Goal: Information Seeking & Learning: Learn about a topic

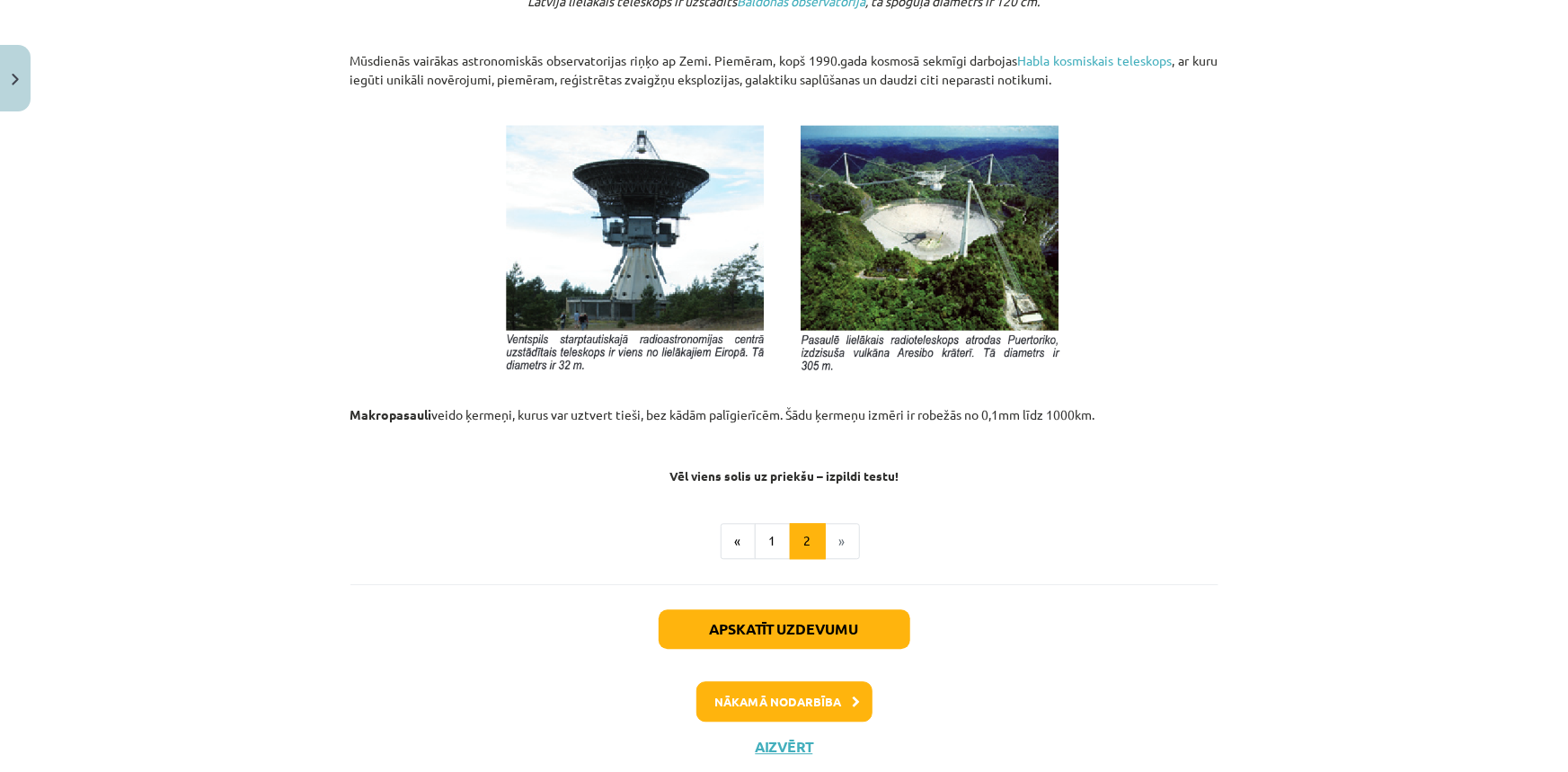
scroll to position [1922, 0]
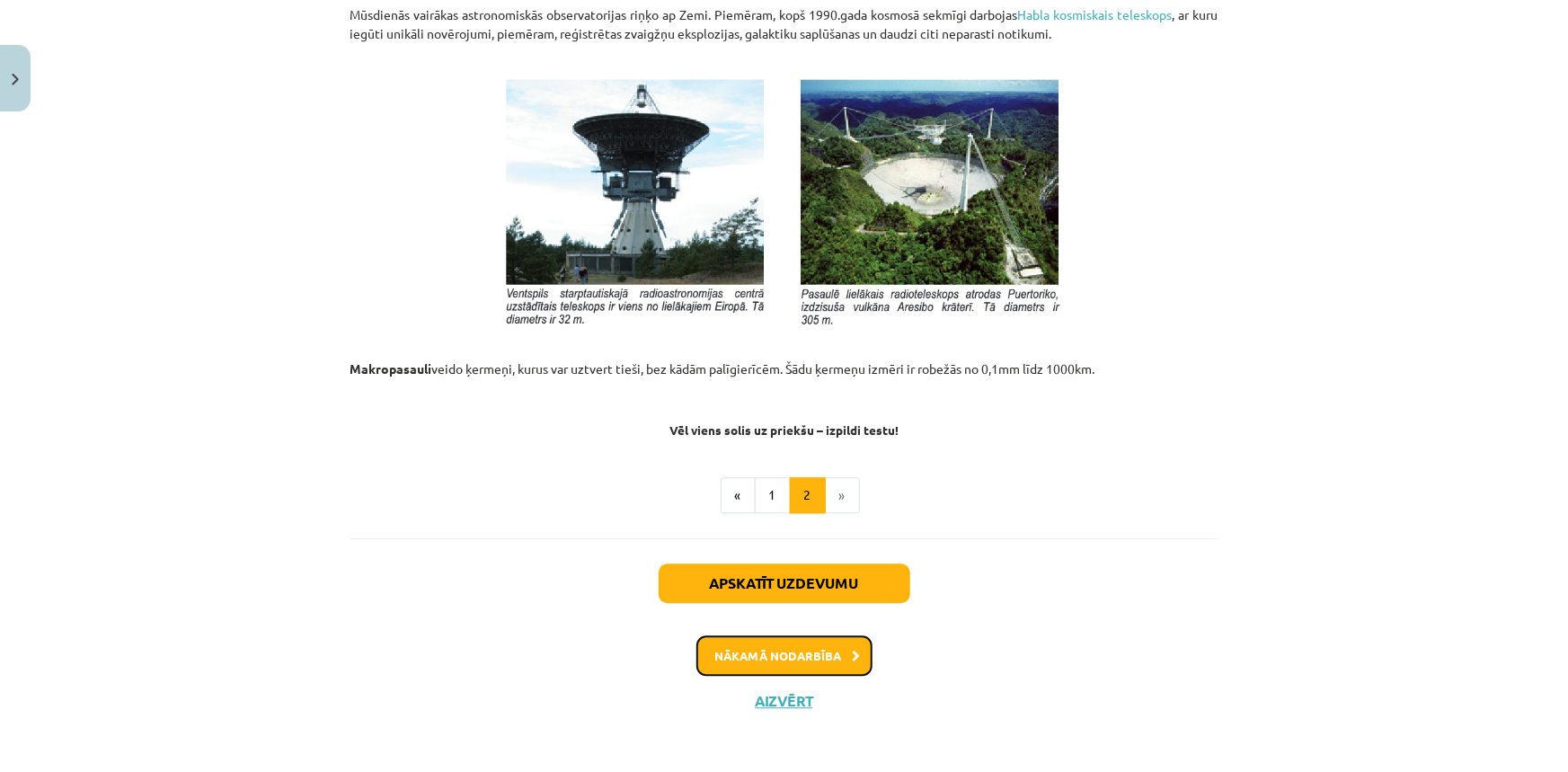
click at [818, 664] on button "Nākamā nodarbība" at bounding box center [784, 656] width 176 height 42
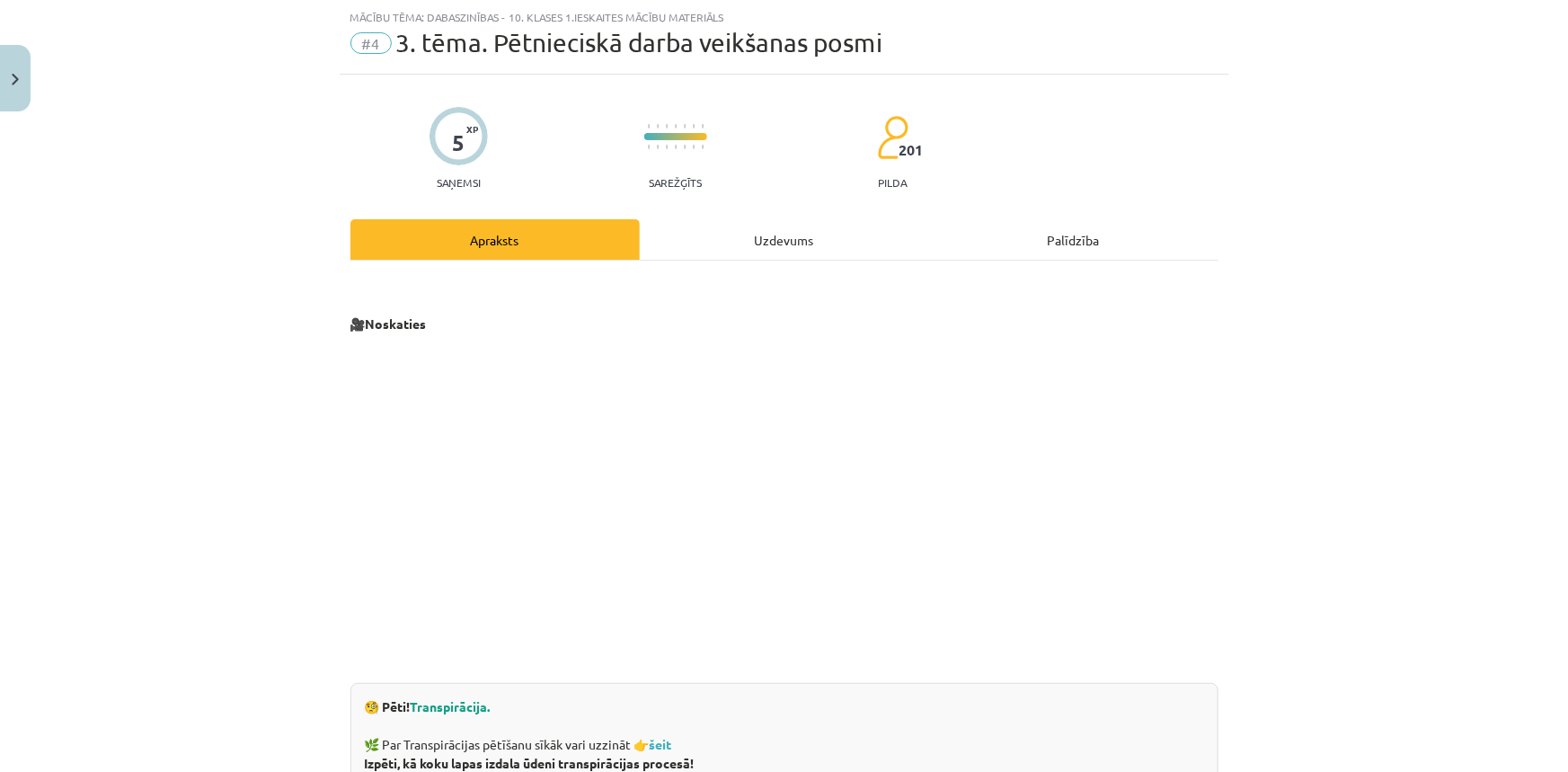
scroll to position [126, 0]
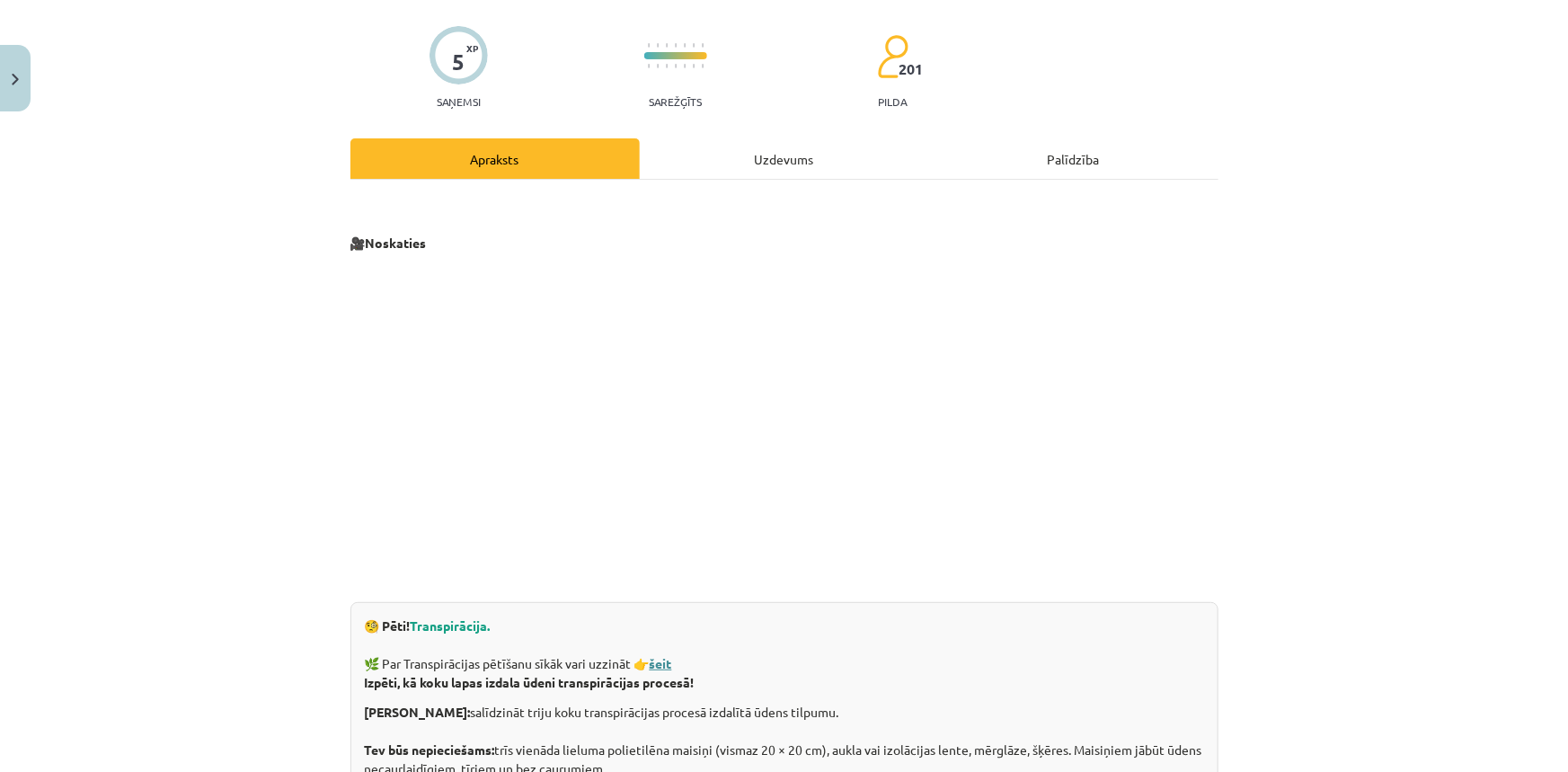
click at [667, 670] on strong "šeit" at bounding box center [661, 663] width 23 height 16
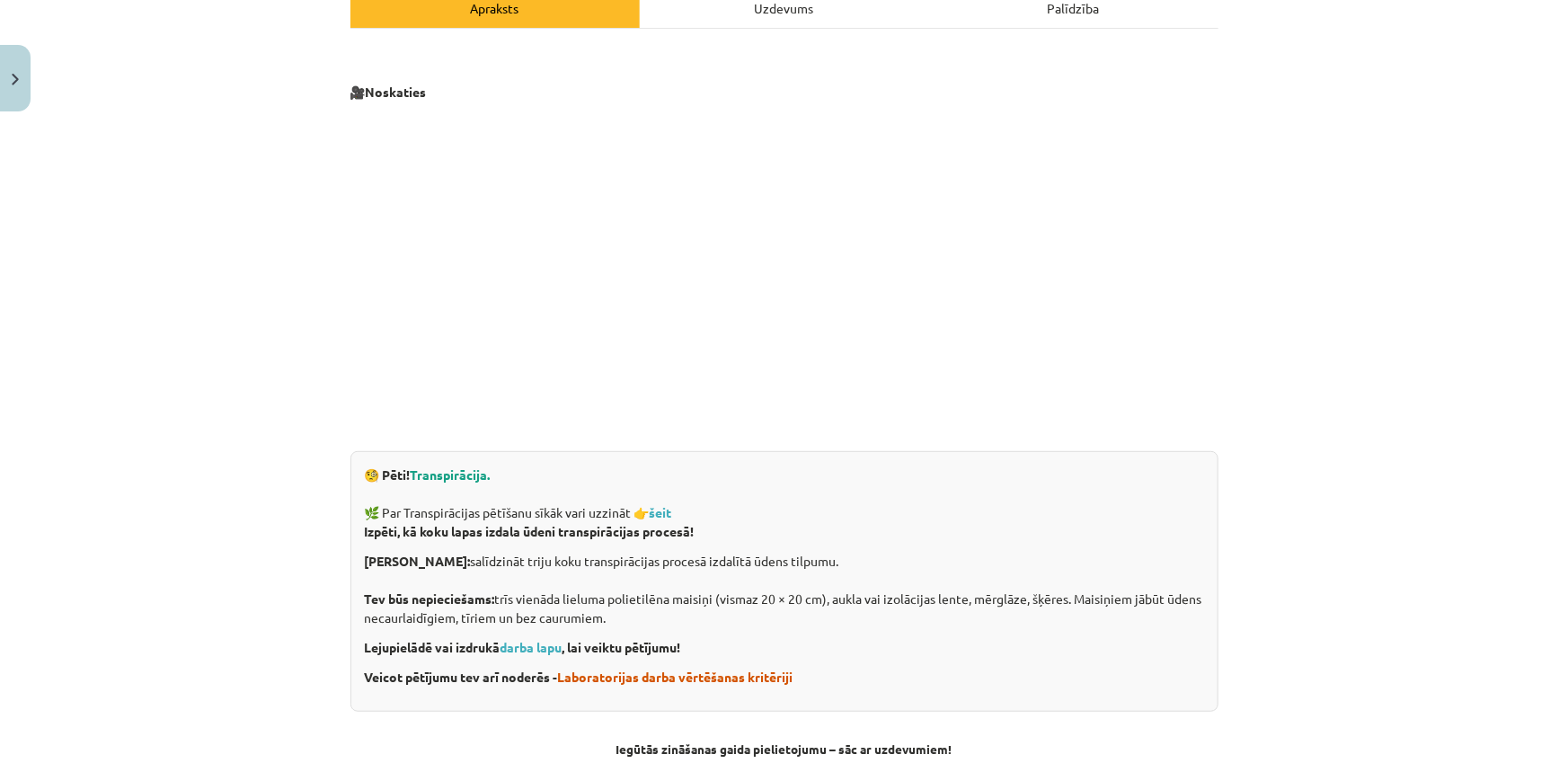
scroll to position [289, 0]
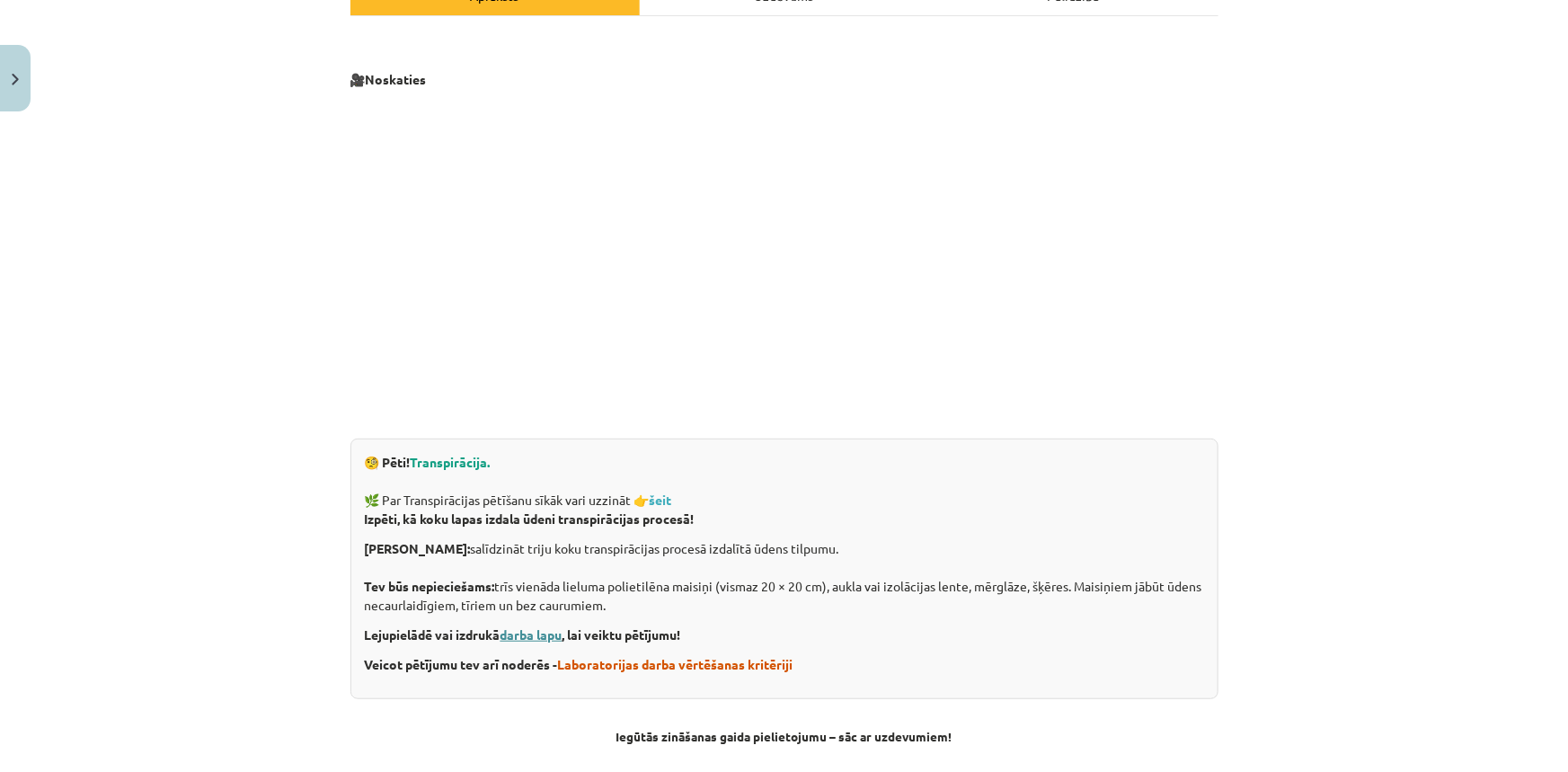
click at [532, 637] on link "darba lapu" at bounding box center [531, 634] width 62 height 16
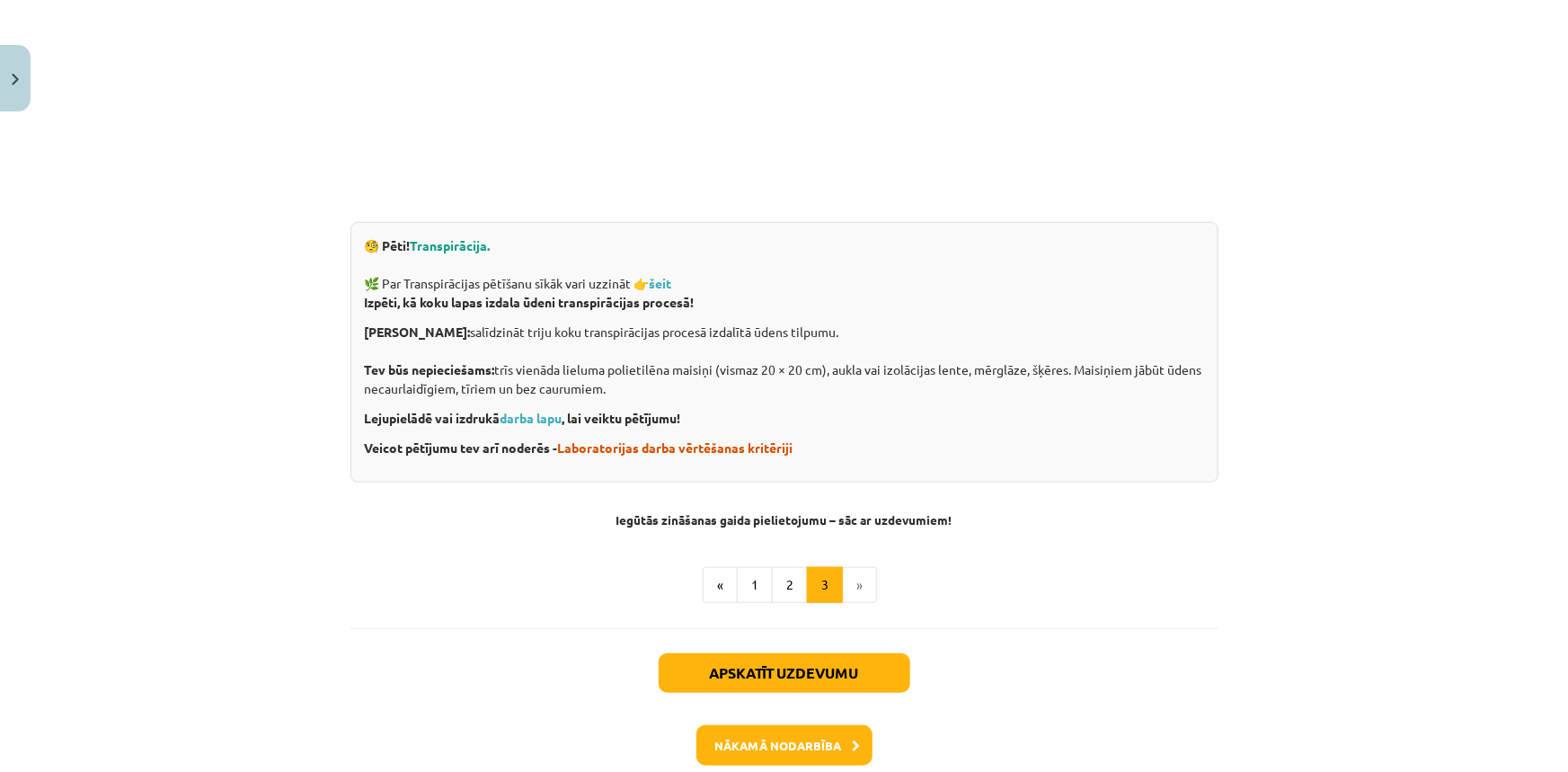
scroll to position [535, 0]
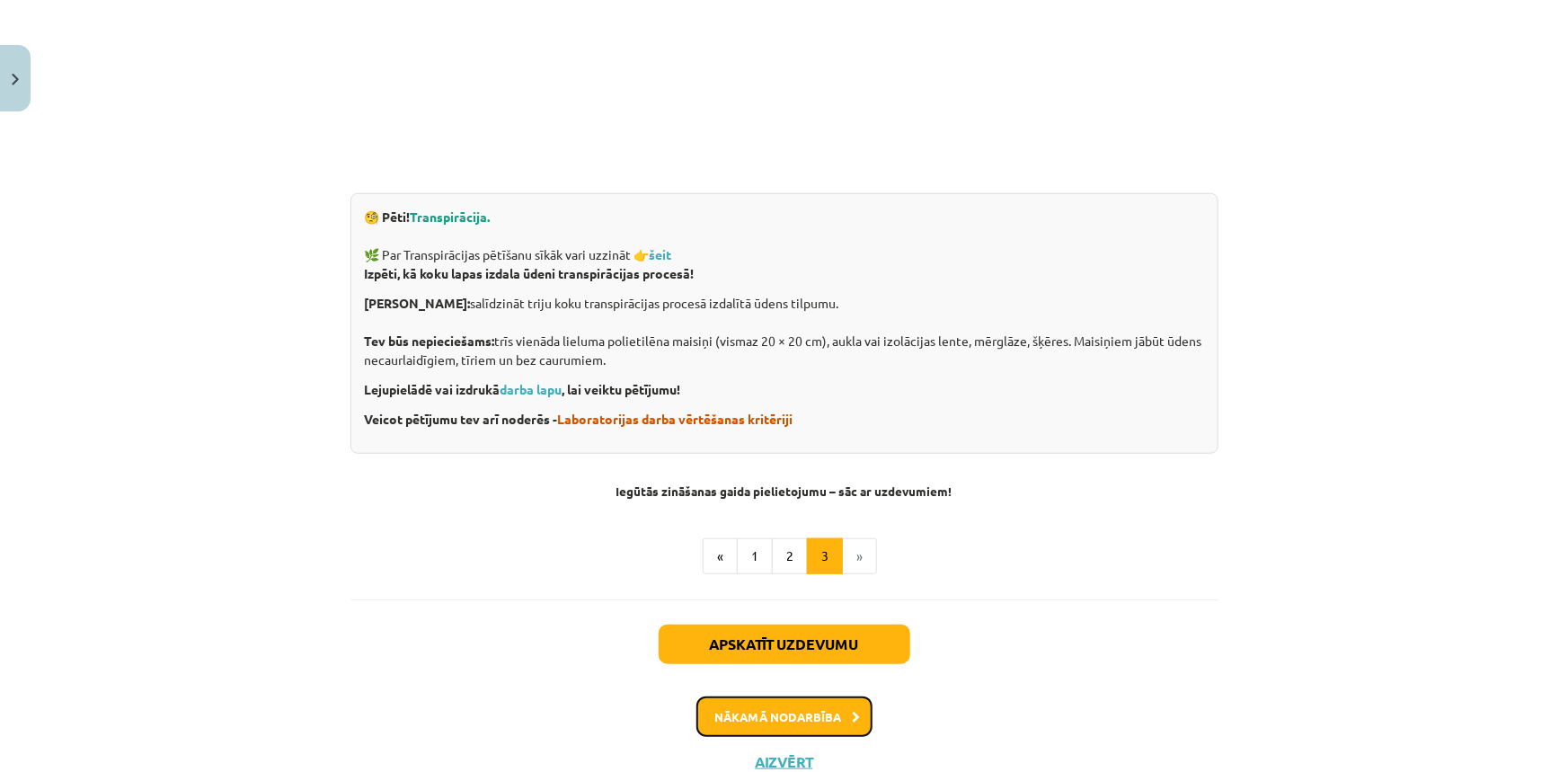
click at [813, 718] on button "Nākamā nodarbība" at bounding box center [784, 717] width 176 height 42
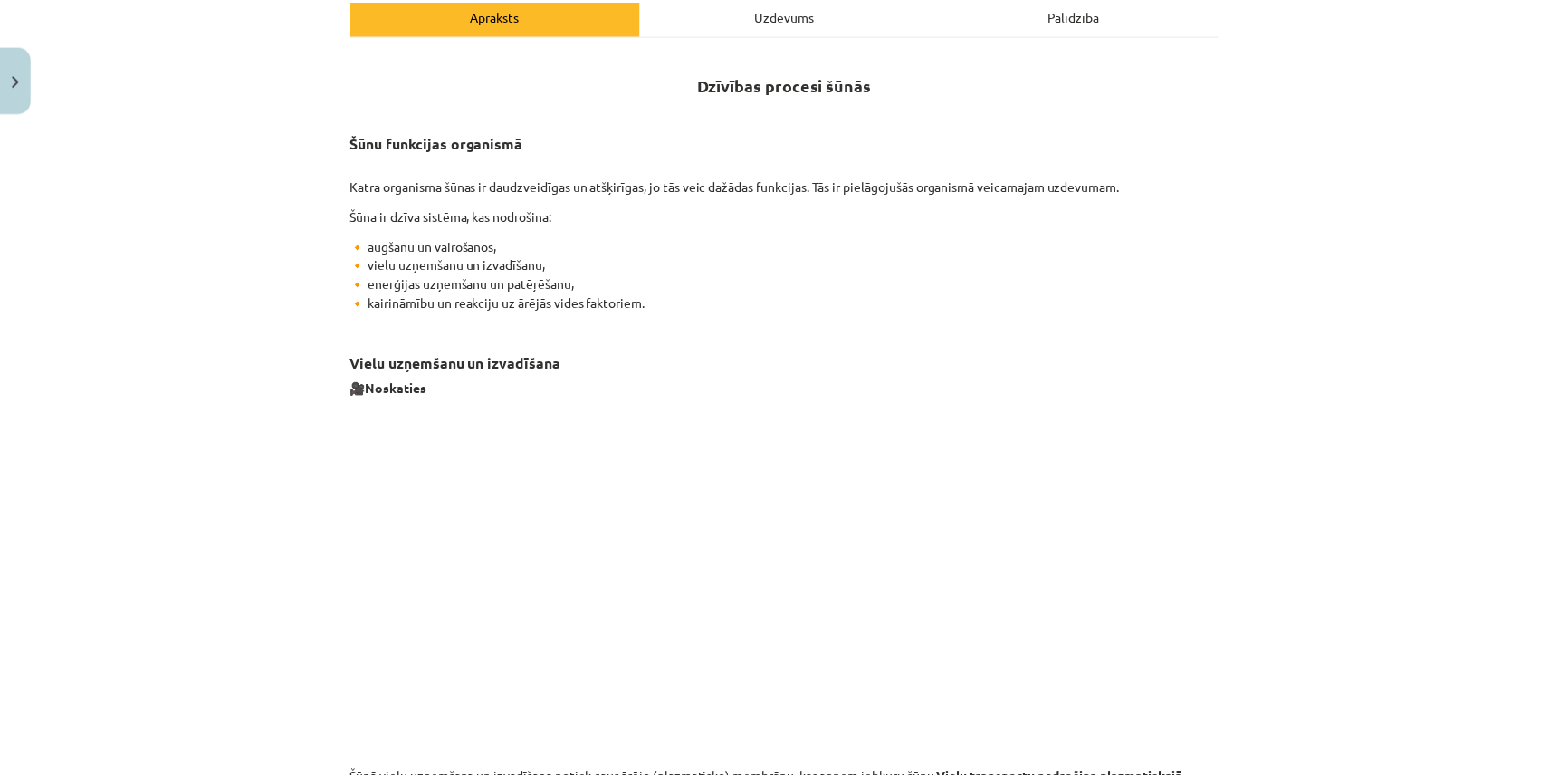
scroll to position [46, 0]
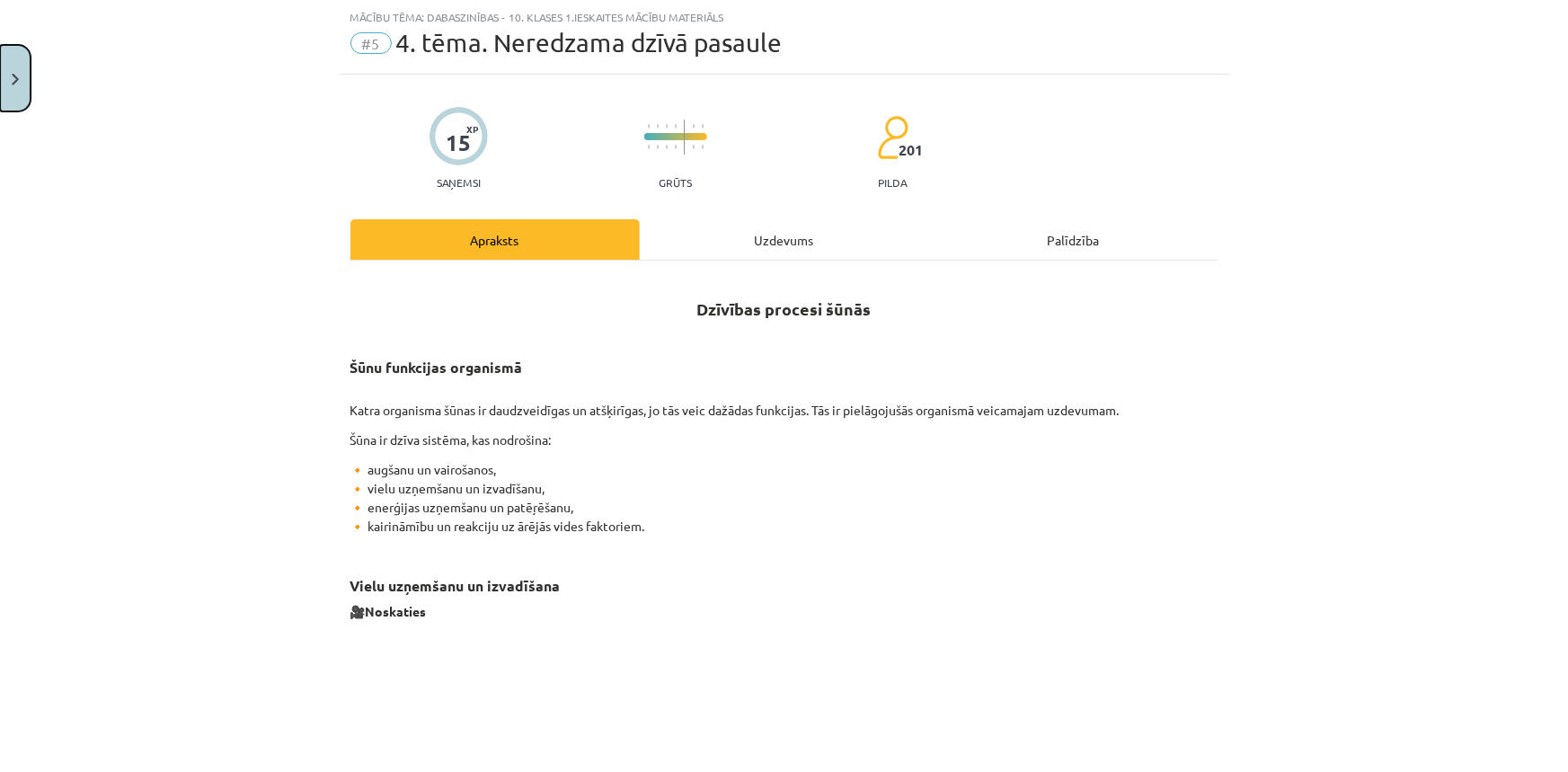
click at [18, 74] on img "Close" at bounding box center [15, 79] width 7 height 12
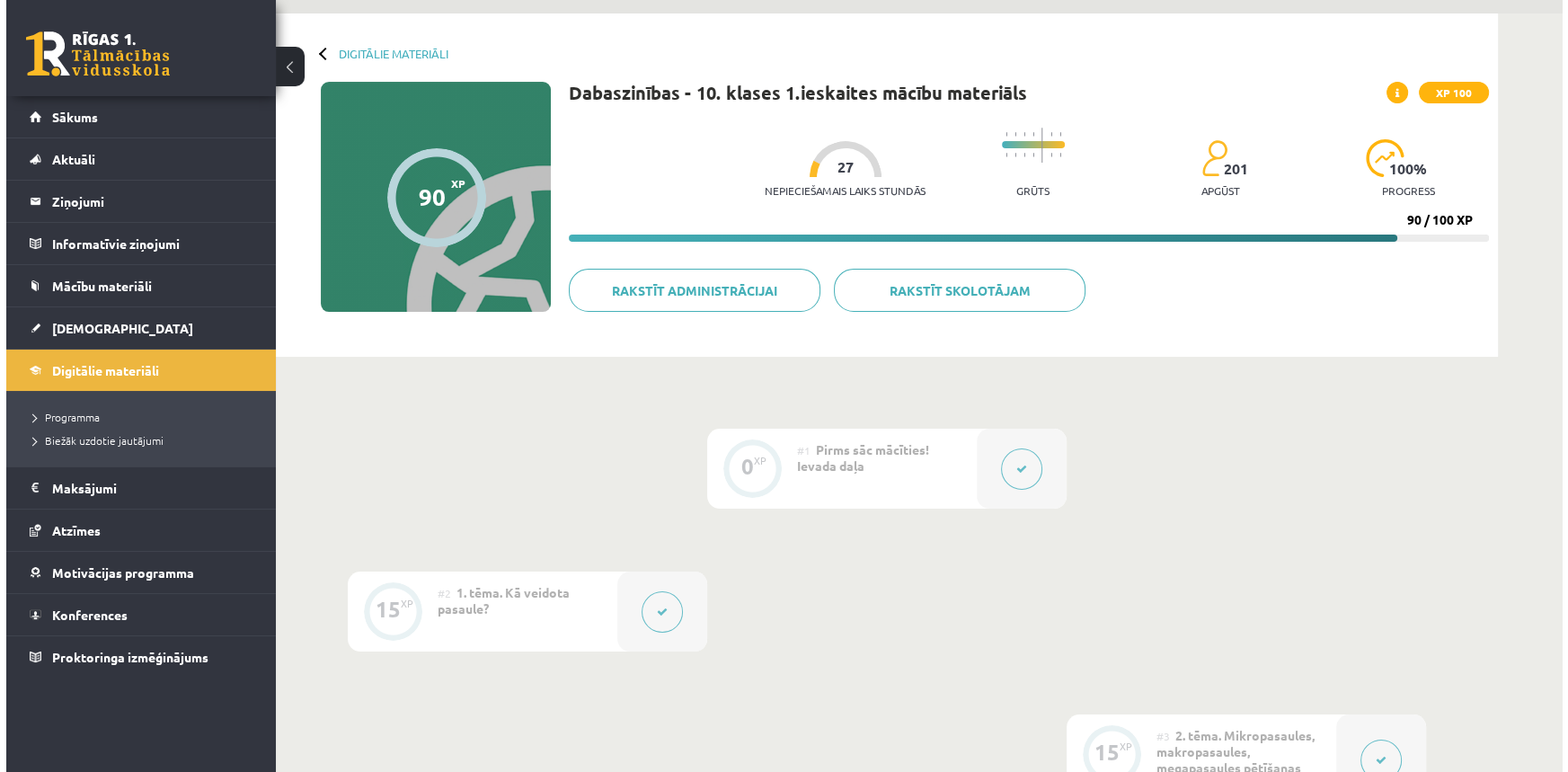
scroll to position [162, 0]
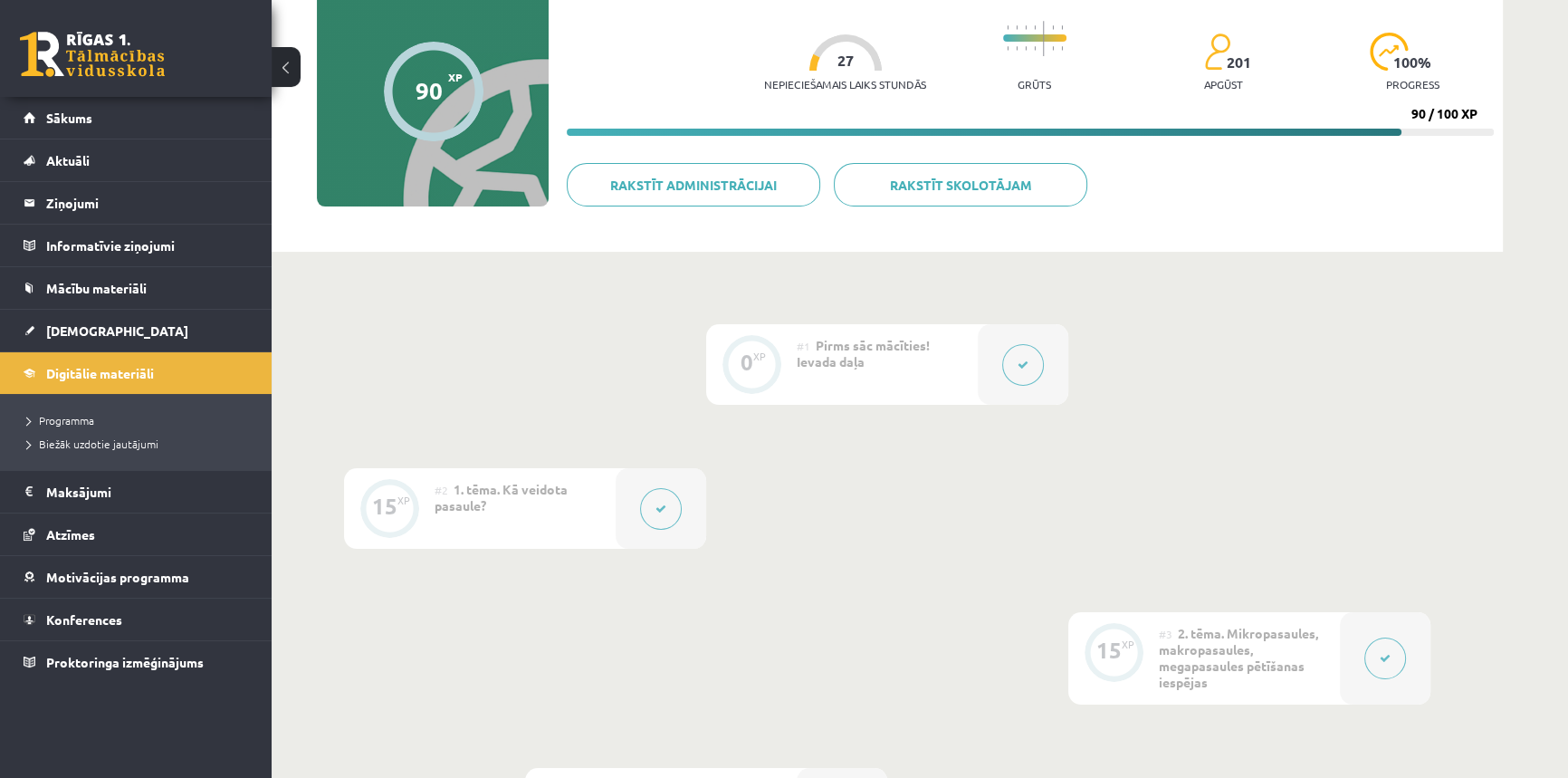
click at [646, 510] on button at bounding box center [661, 509] width 42 height 42
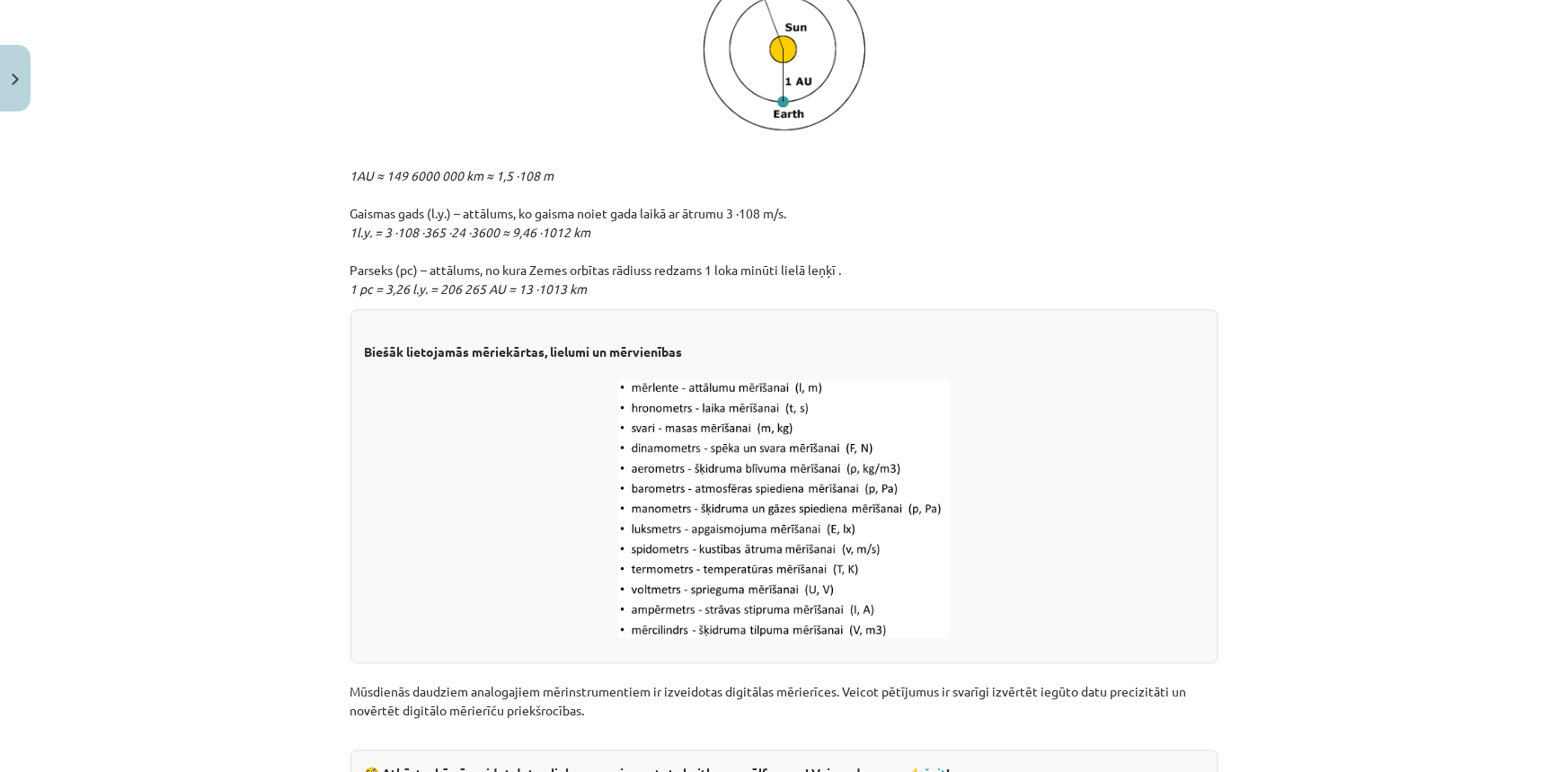
scroll to position [2205, 0]
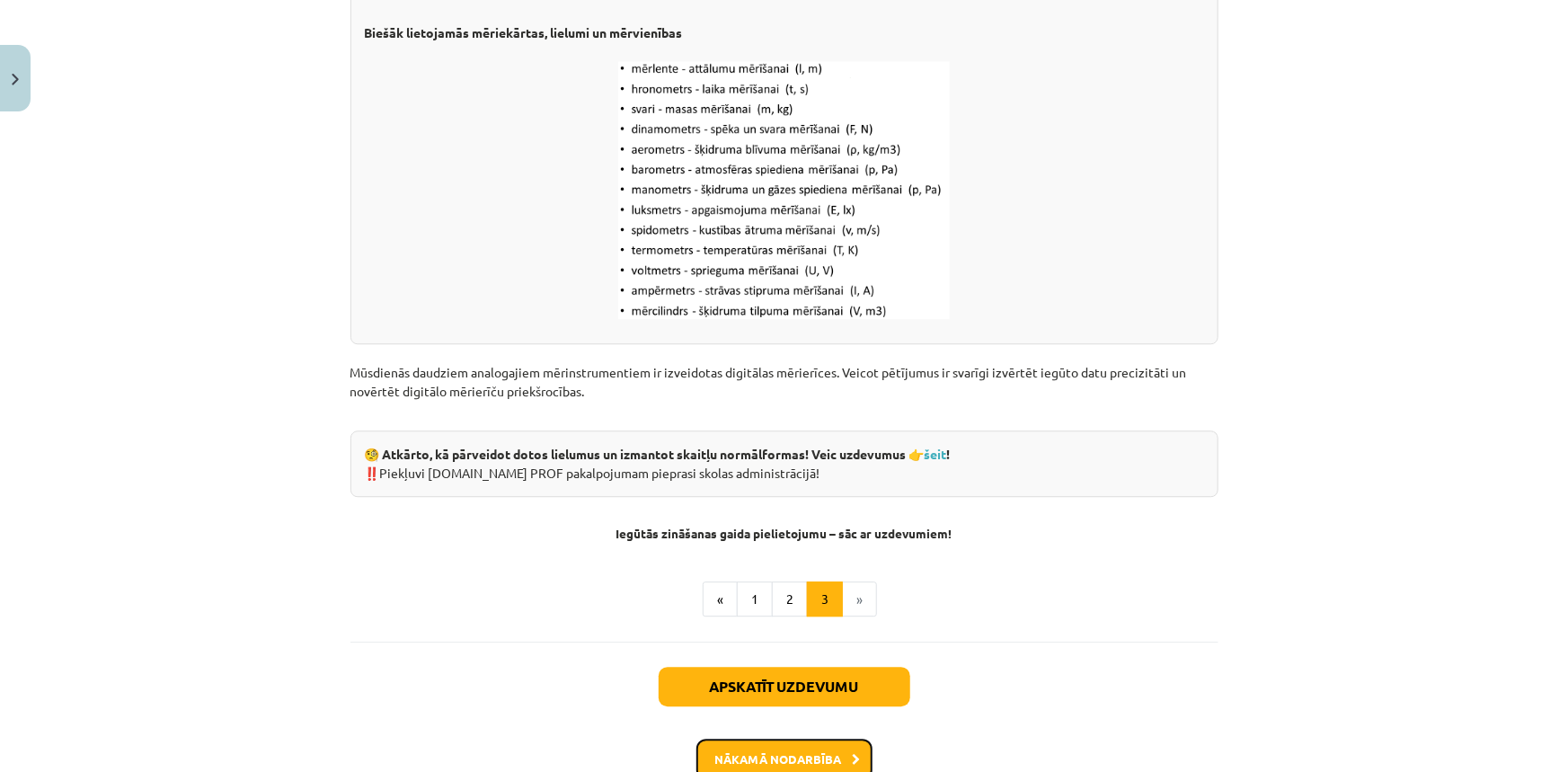
click at [799, 751] on button "Nākamā nodarbība" at bounding box center [784, 759] width 176 height 42
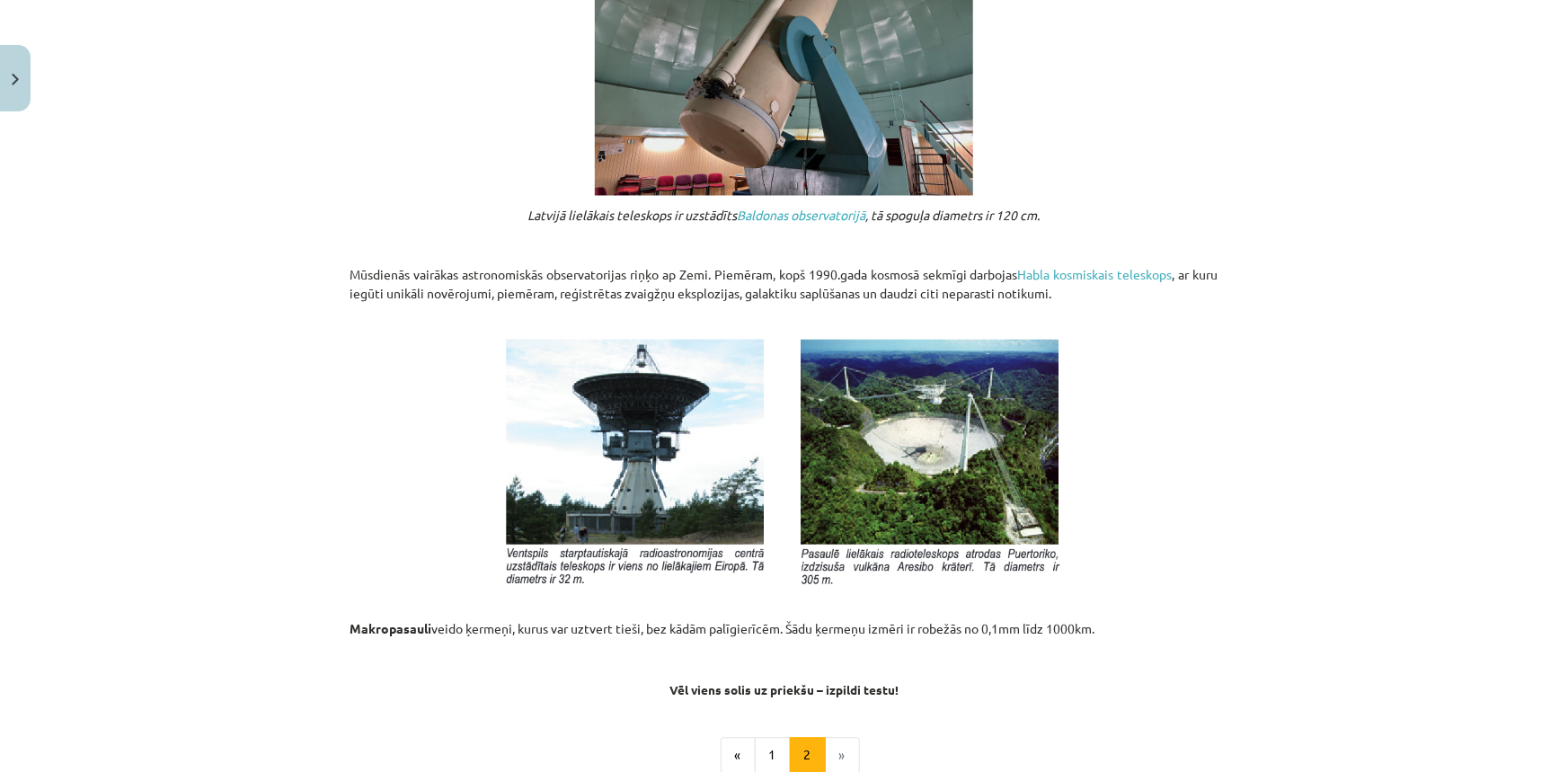
scroll to position [1925, 0]
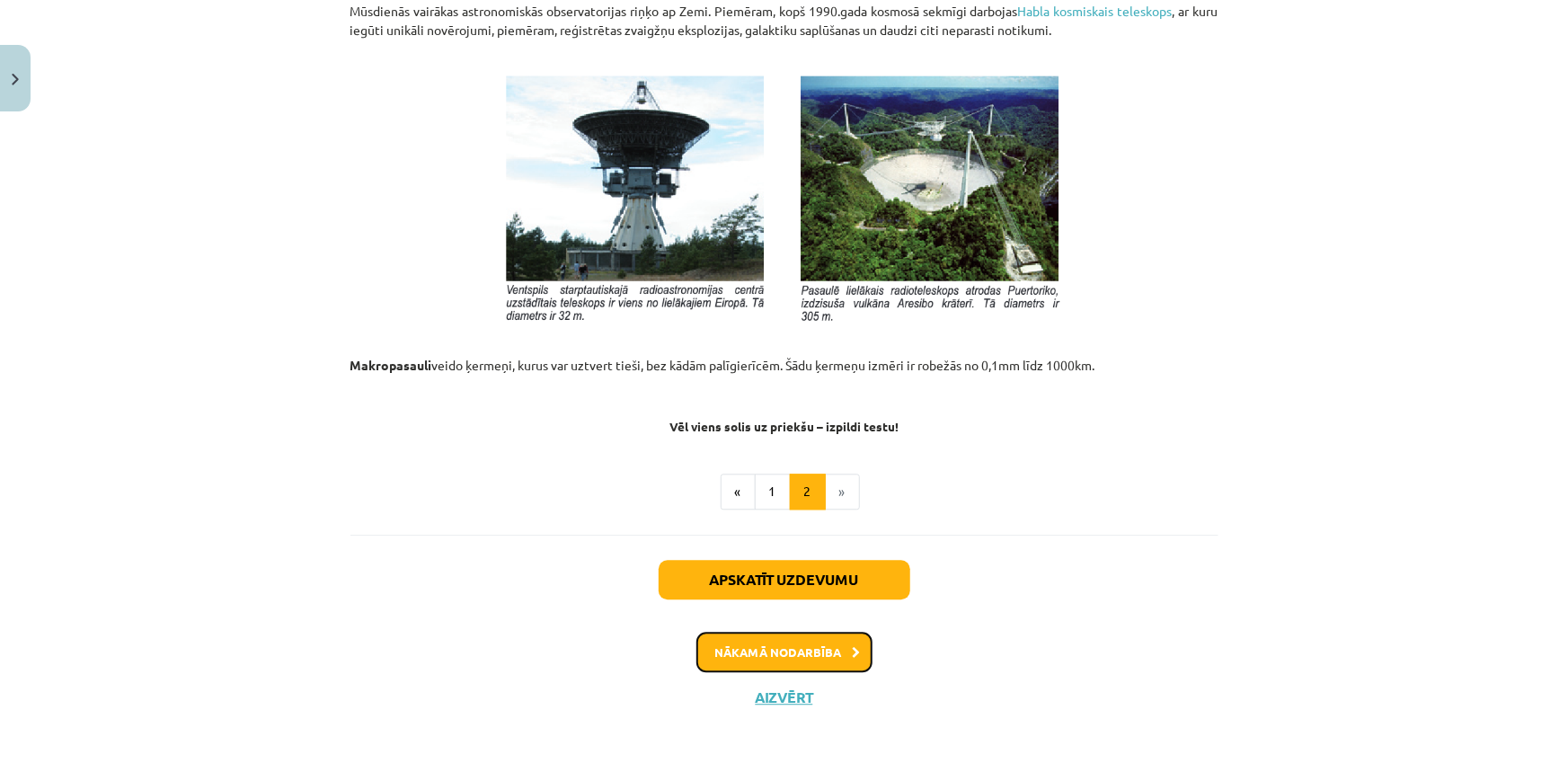
click at [816, 653] on button "Nākamā nodarbība" at bounding box center [784, 652] width 176 height 42
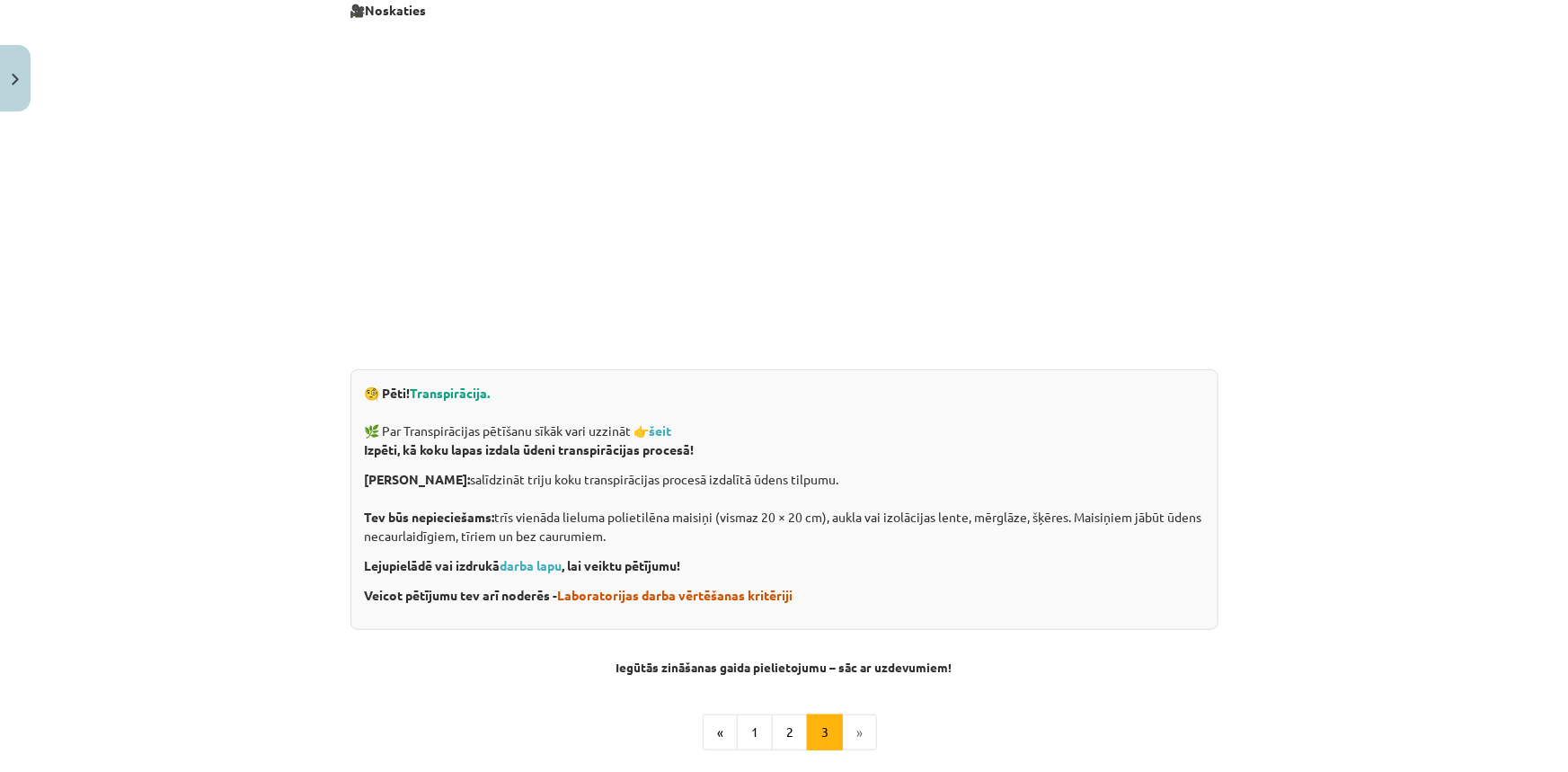
scroll to position [599, 0]
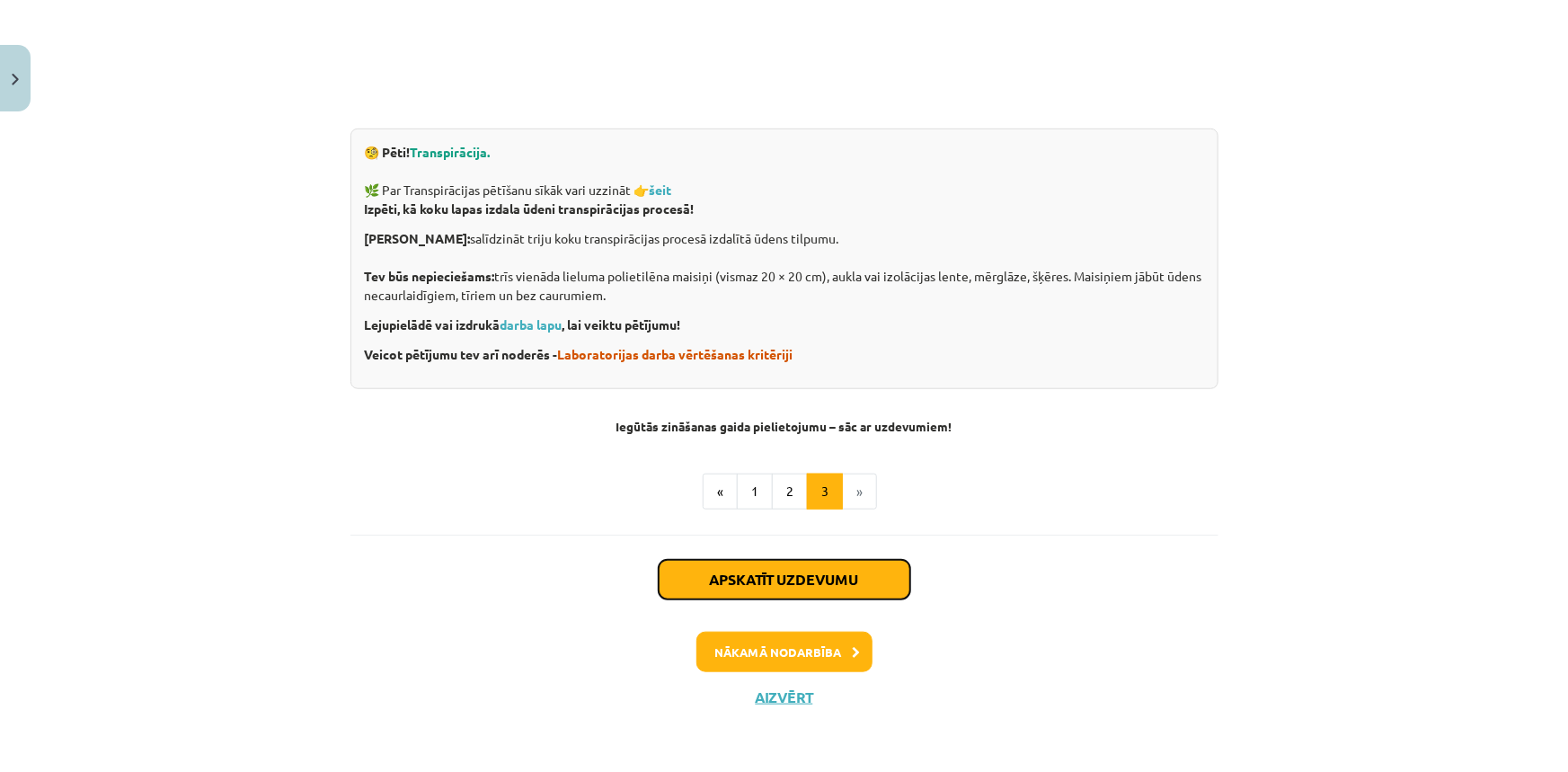
click at [769, 574] on button "Apskatīt uzdevumu" at bounding box center [785, 580] width 252 height 40
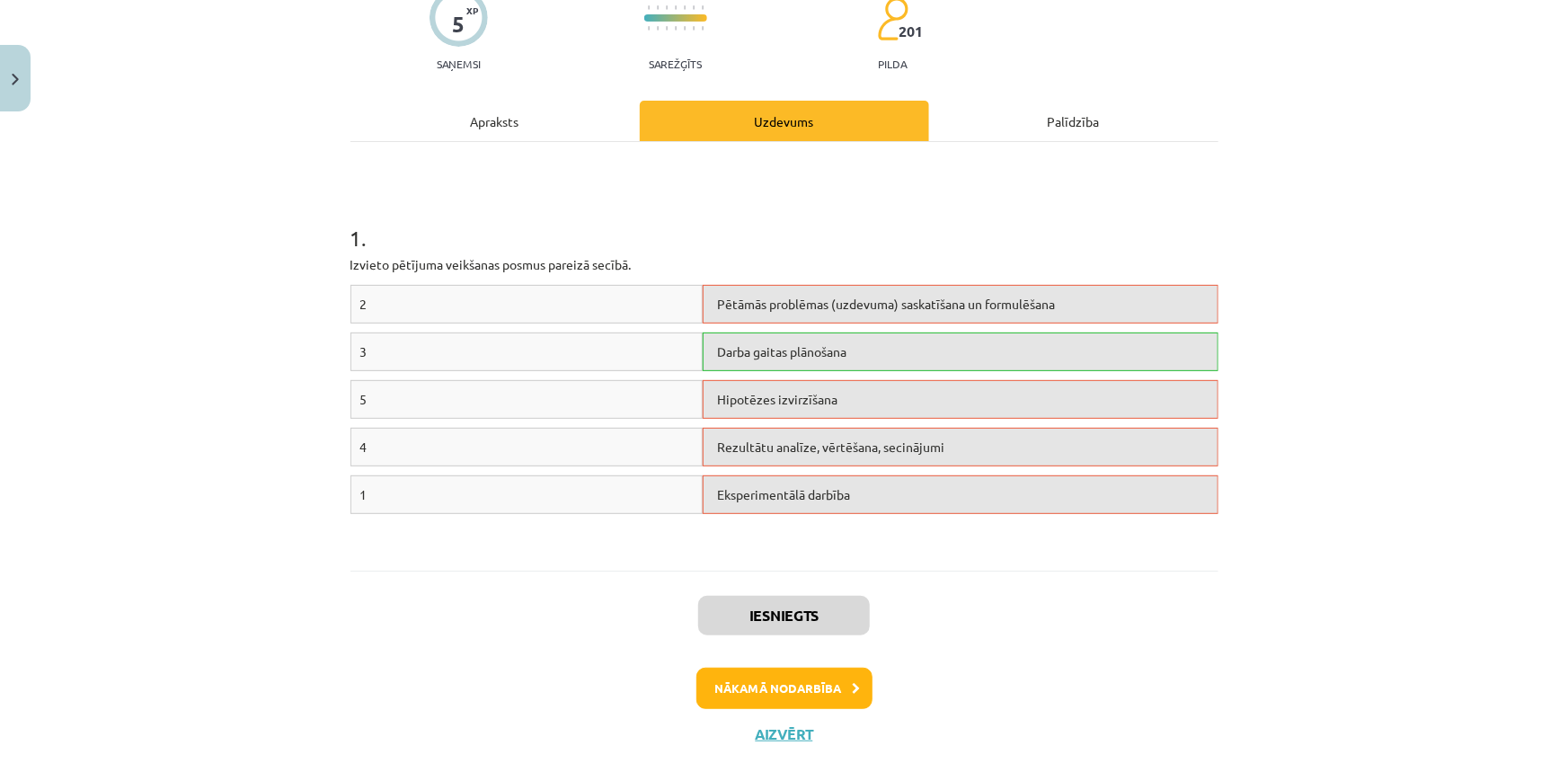
scroll to position [199, 0]
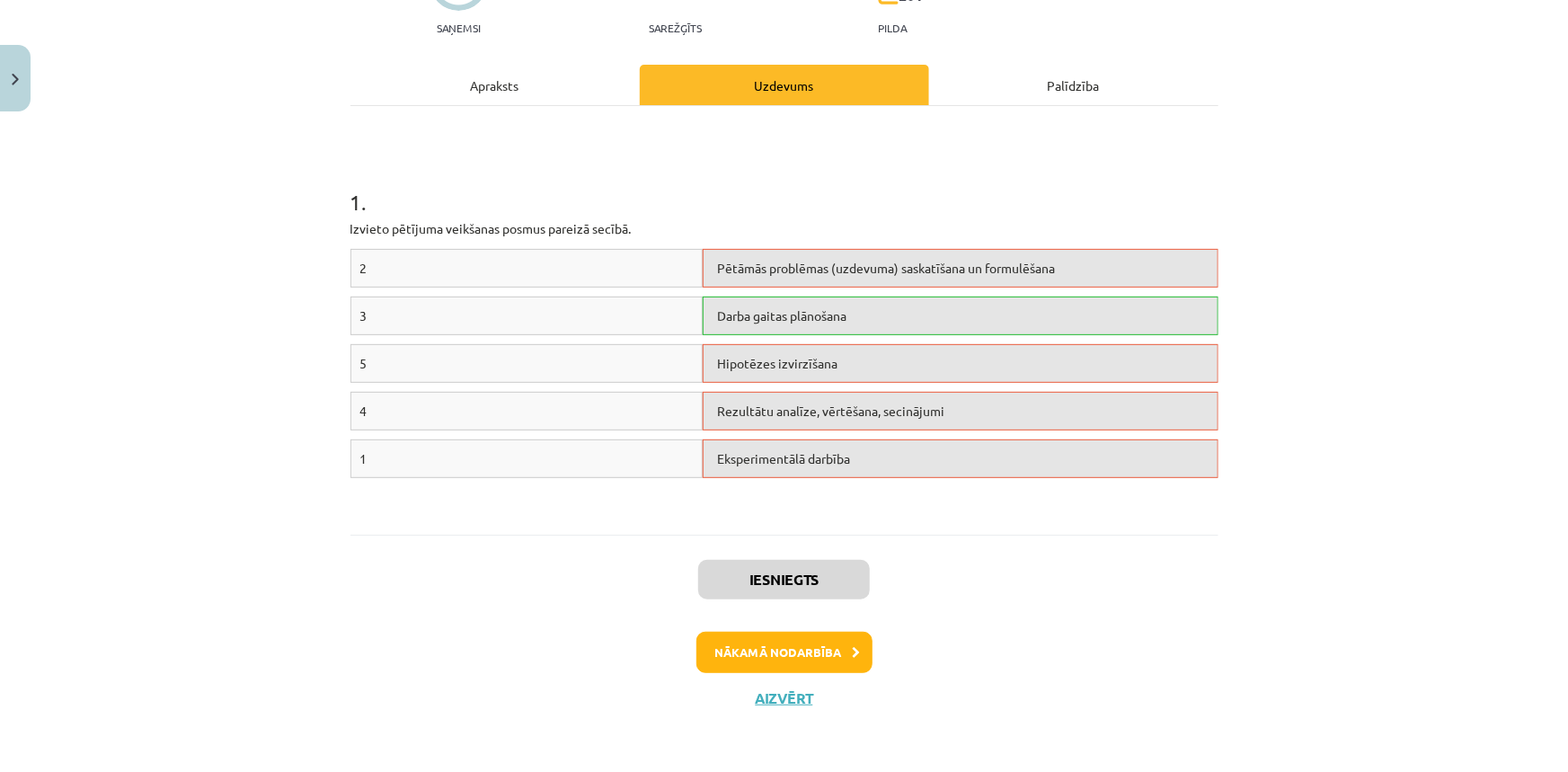
click at [484, 82] on div "Apraksts" at bounding box center [495, 84] width 289 height 41
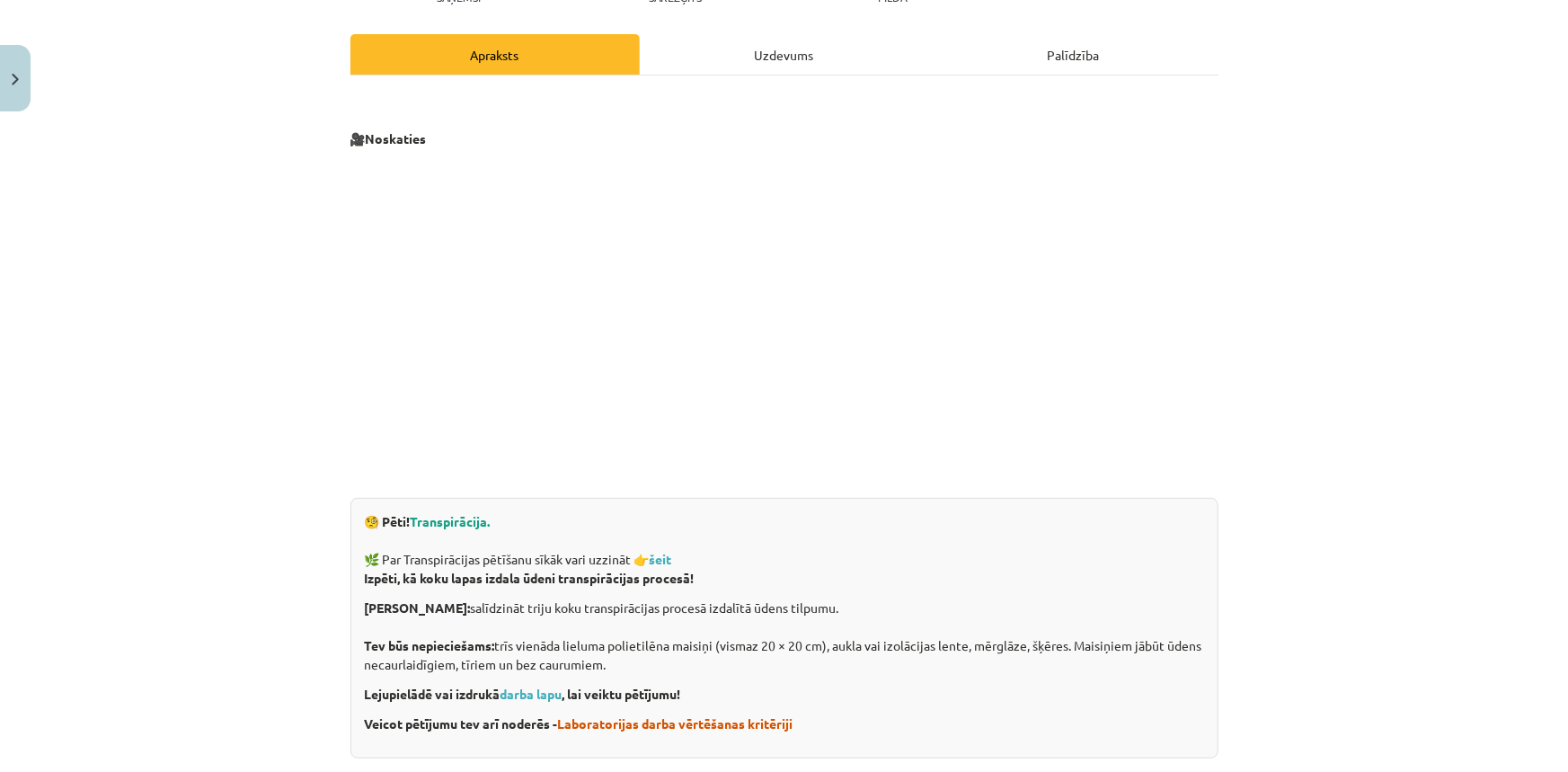
scroll to position [289, 0]
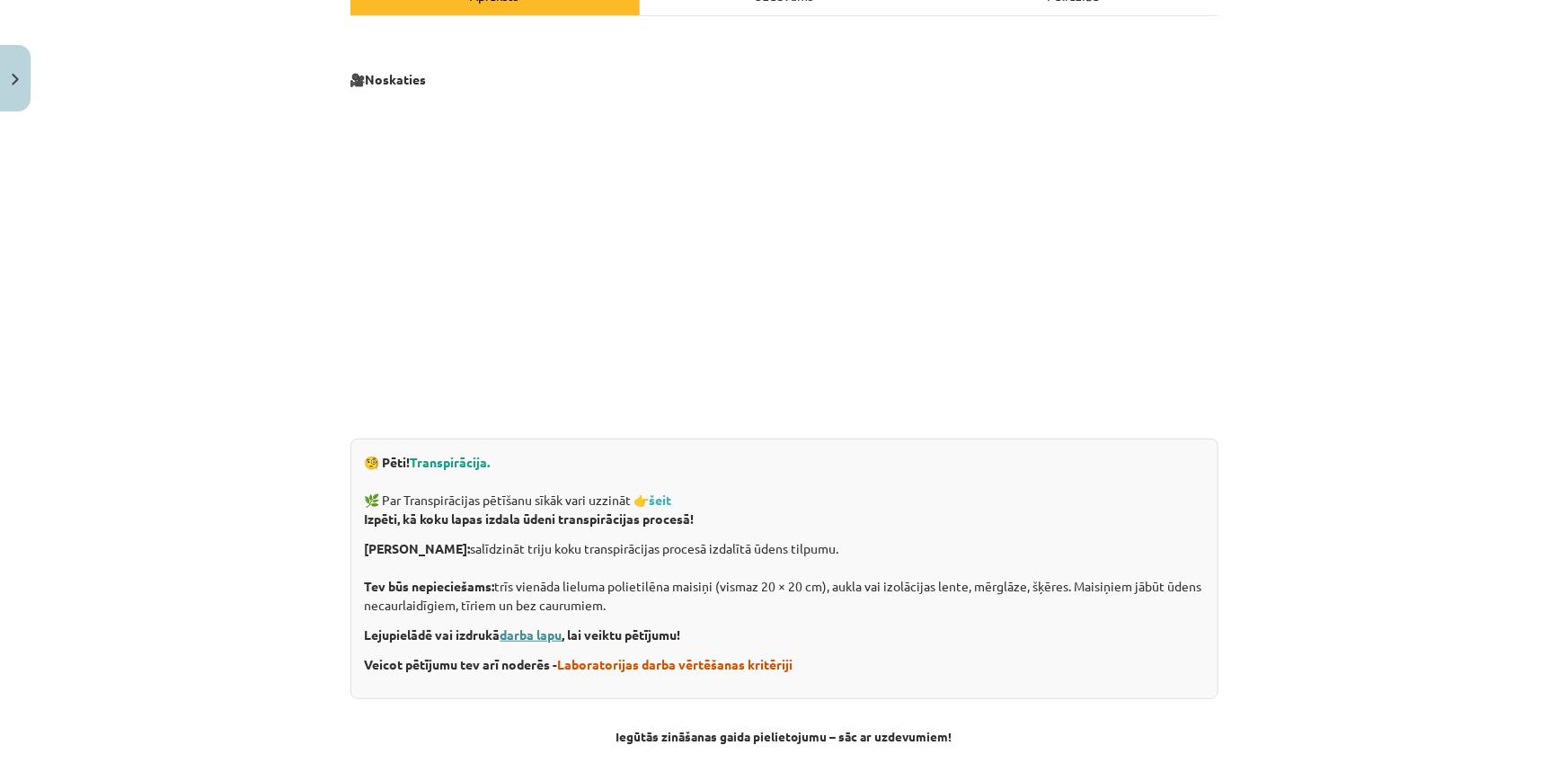
click at [509, 631] on link "darba lapu" at bounding box center [531, 634] width 62 height 16
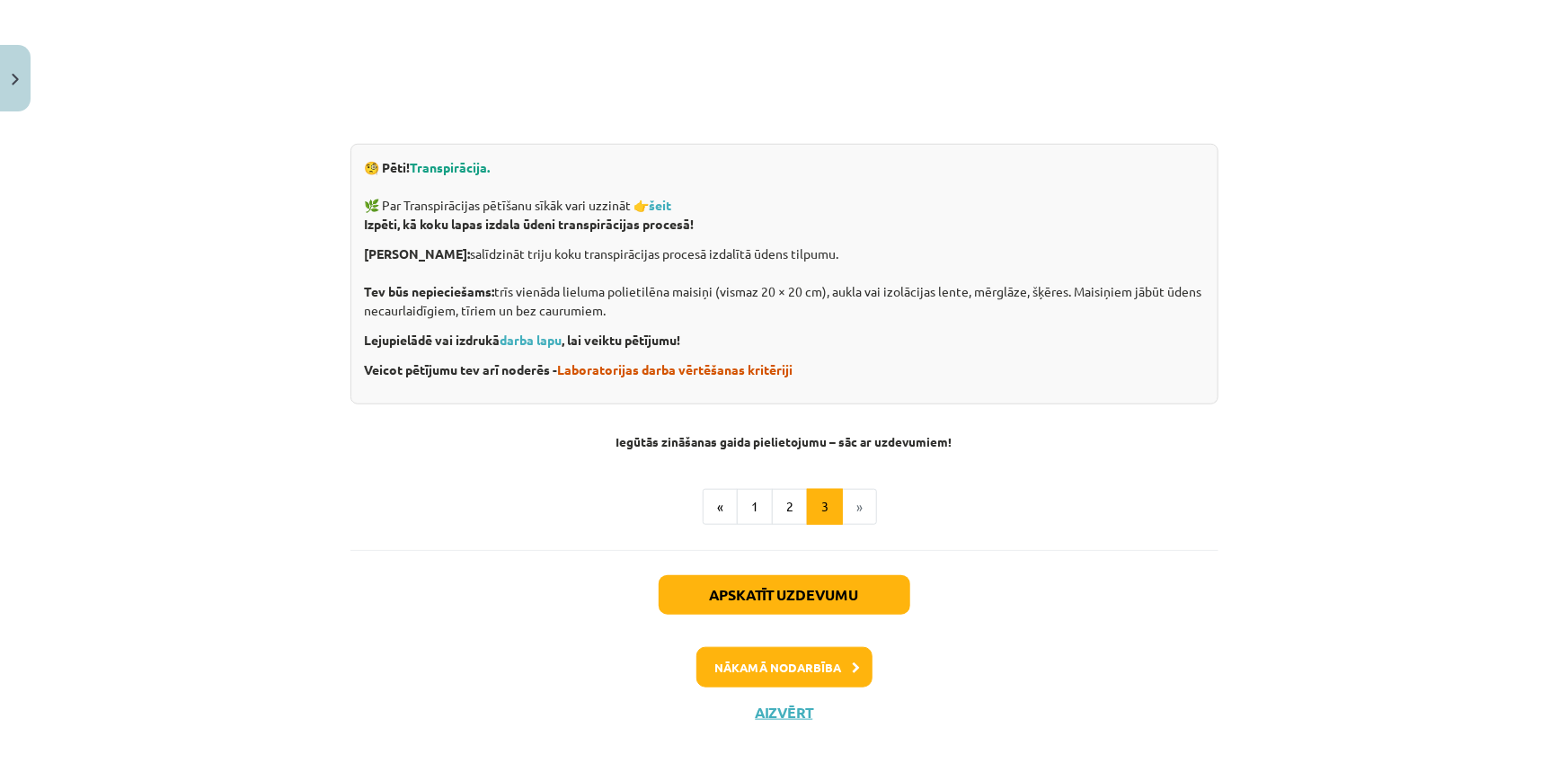
scroll to position [599, 0]
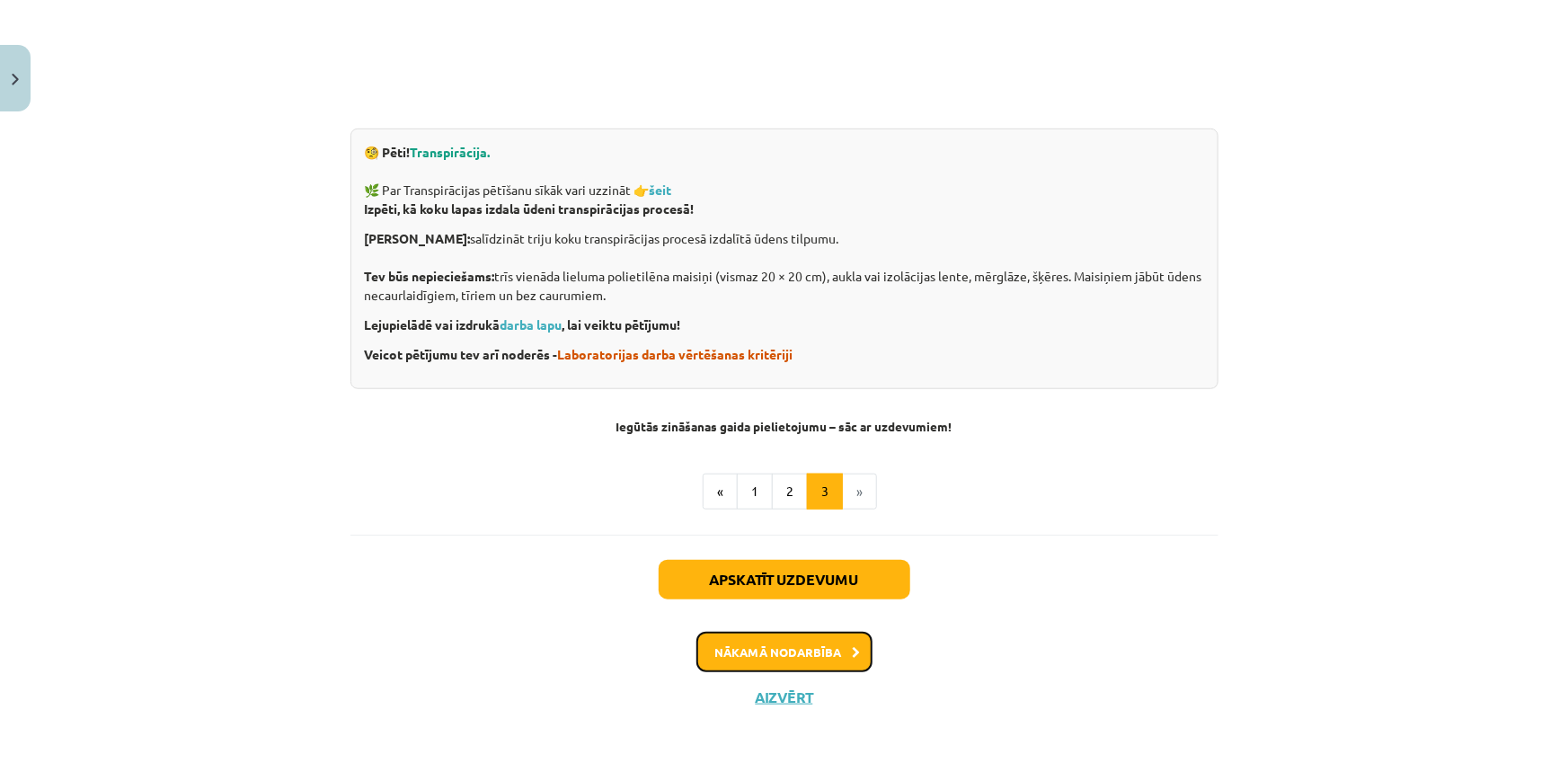
click at [779, 650] on button "Nākamā nodarbība" at bounding box center [784, 652] width 176 height 42
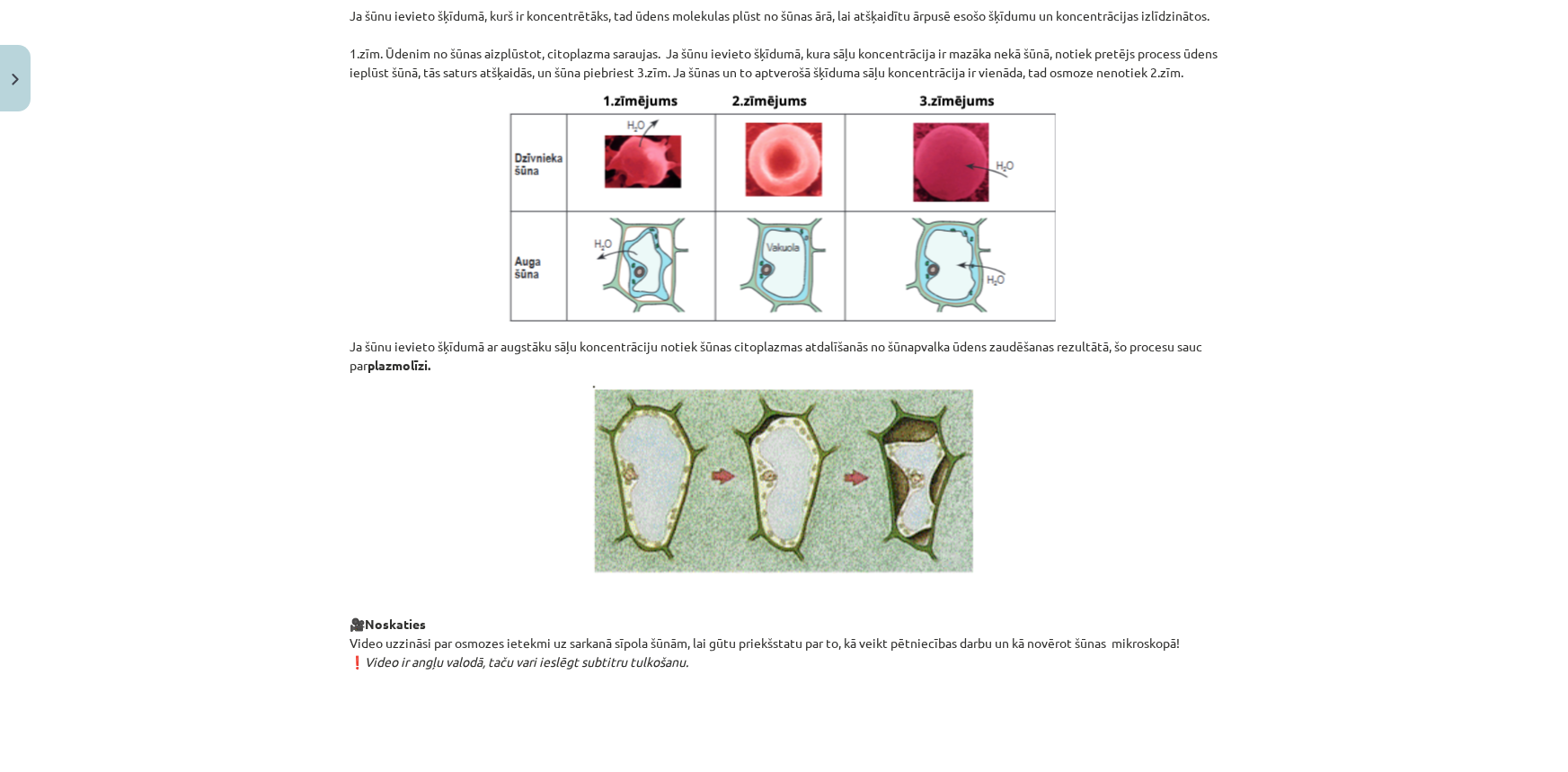
scroll to position [1841, 0]
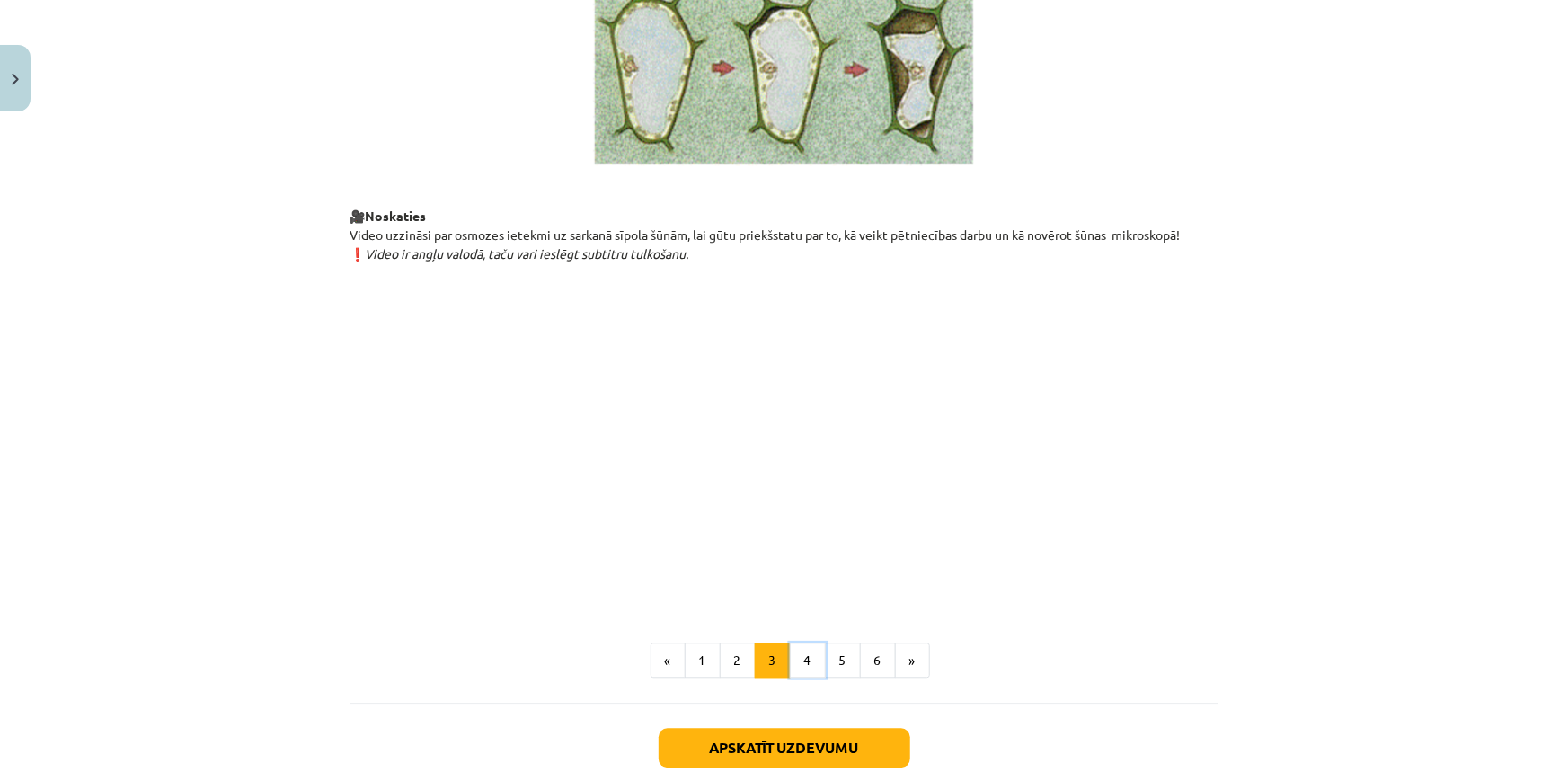
click at [808, 678] on button "4" at bounding box center [808, 661] width 36 height 36
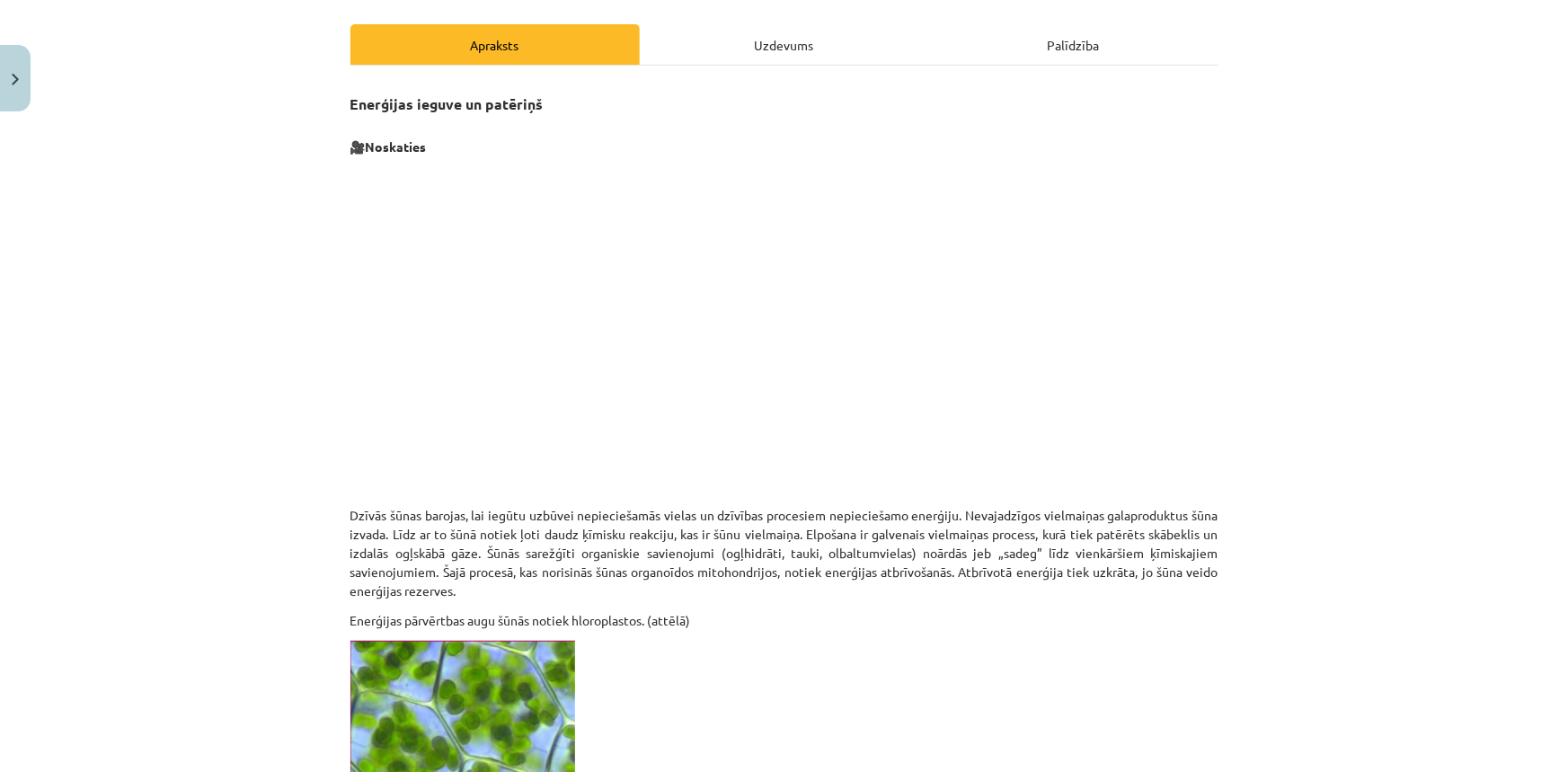
scroll to position [729, 0]
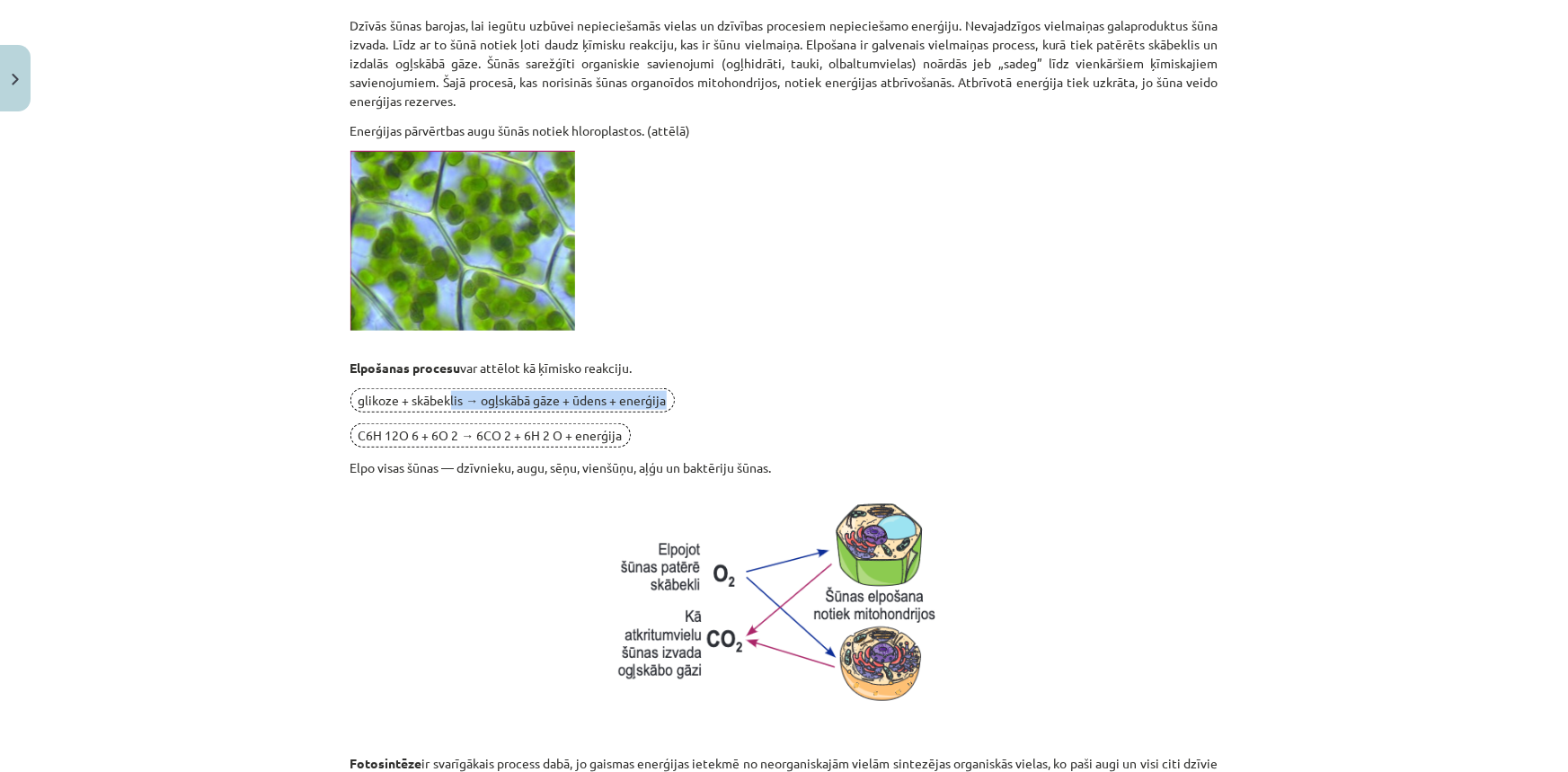
drag, startPoint x: 443, startPoint y: 386, endPoint x: 444, endPoint y: 410, distance: 24.0
click at [444, 410] on div "Enerģijas ieguve un patēriņš 🎥 Noskaties Dzīvās šūnas barojas, lai iegūtu uzbūv…" at bounding box center [785, 553] width 868 height 1921
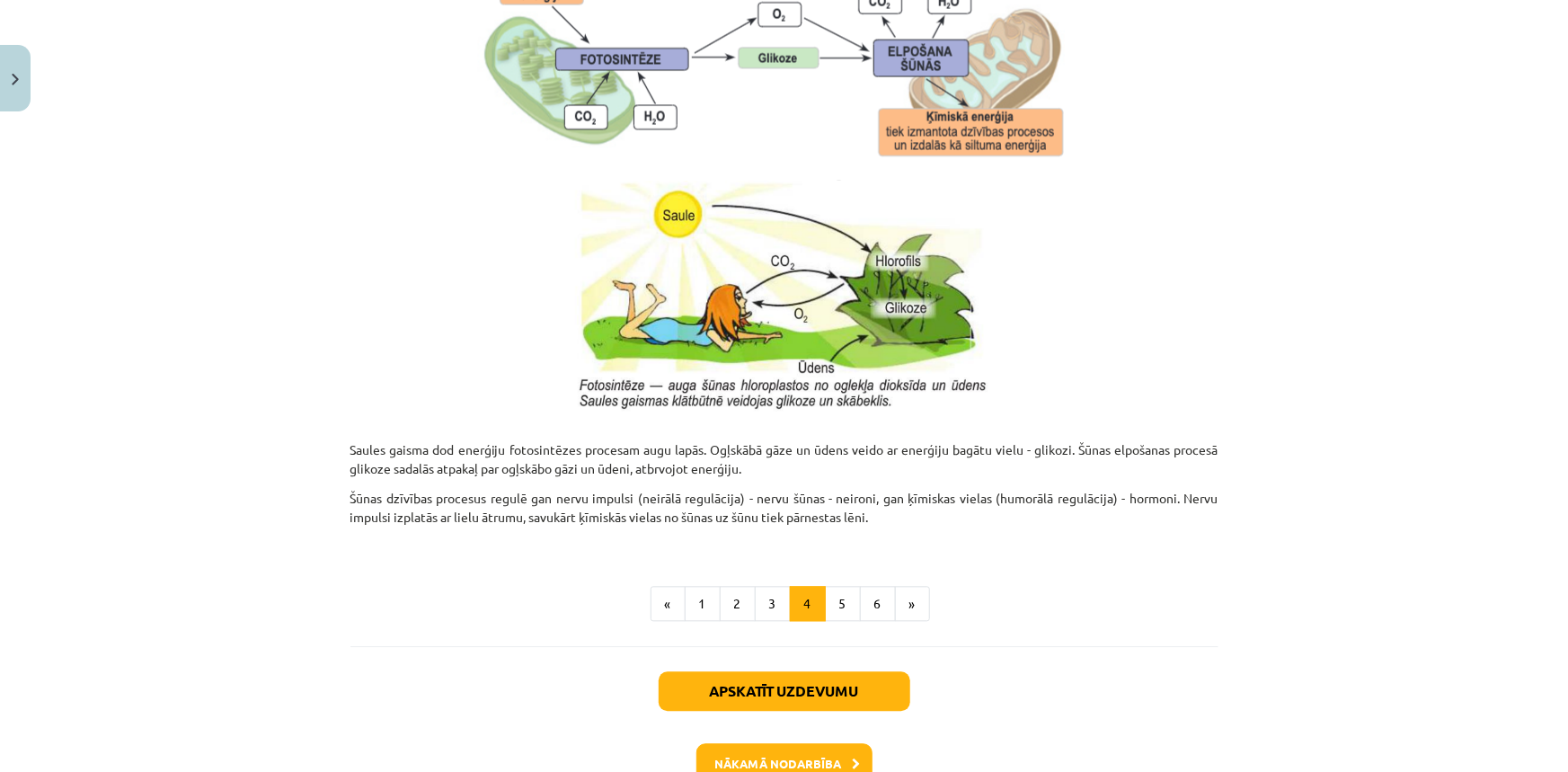
scroll to position [1809, 0]
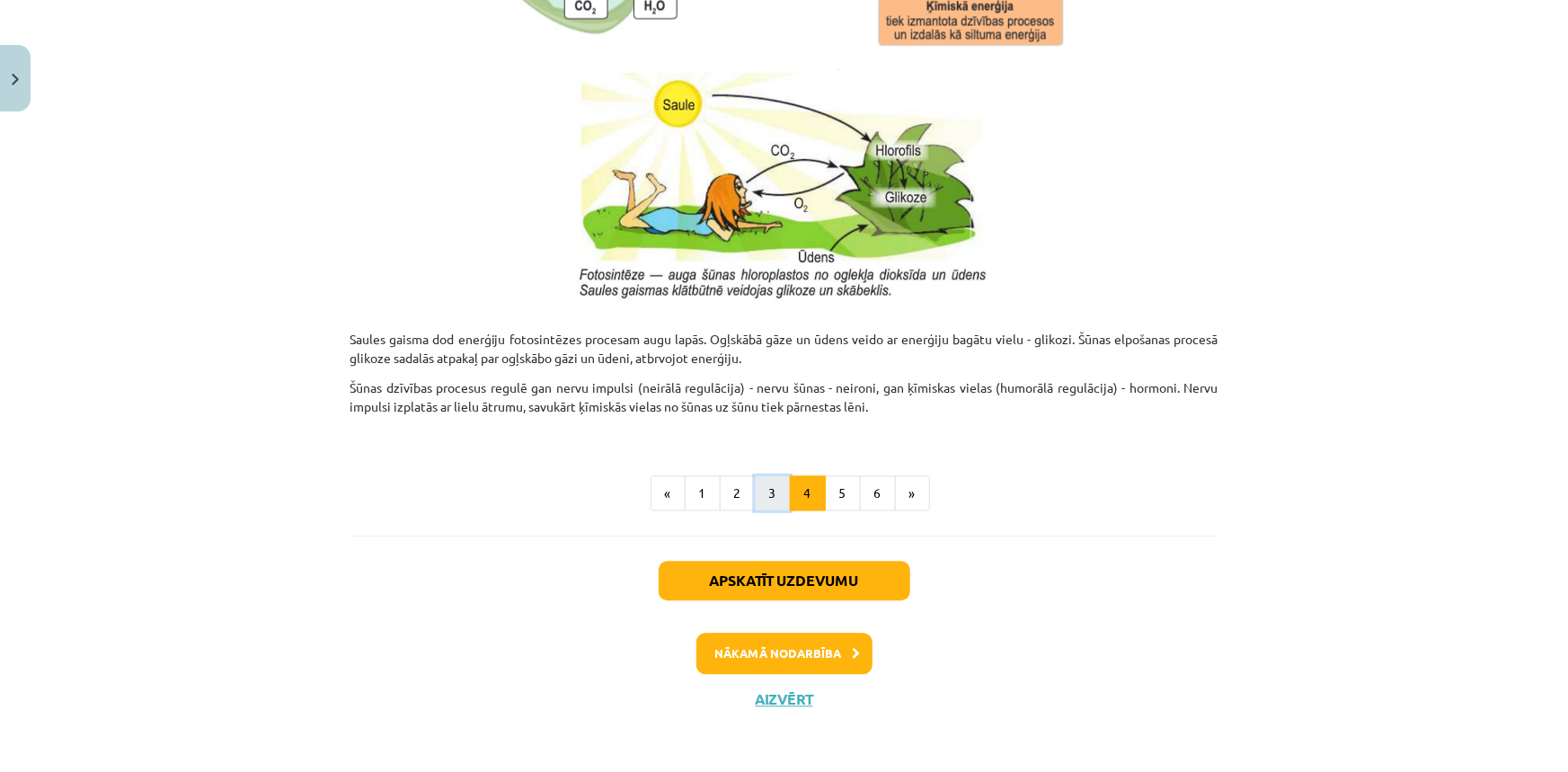
click at [767, 497] on button "3" at bounding box center [773, 493] width 36 height 36
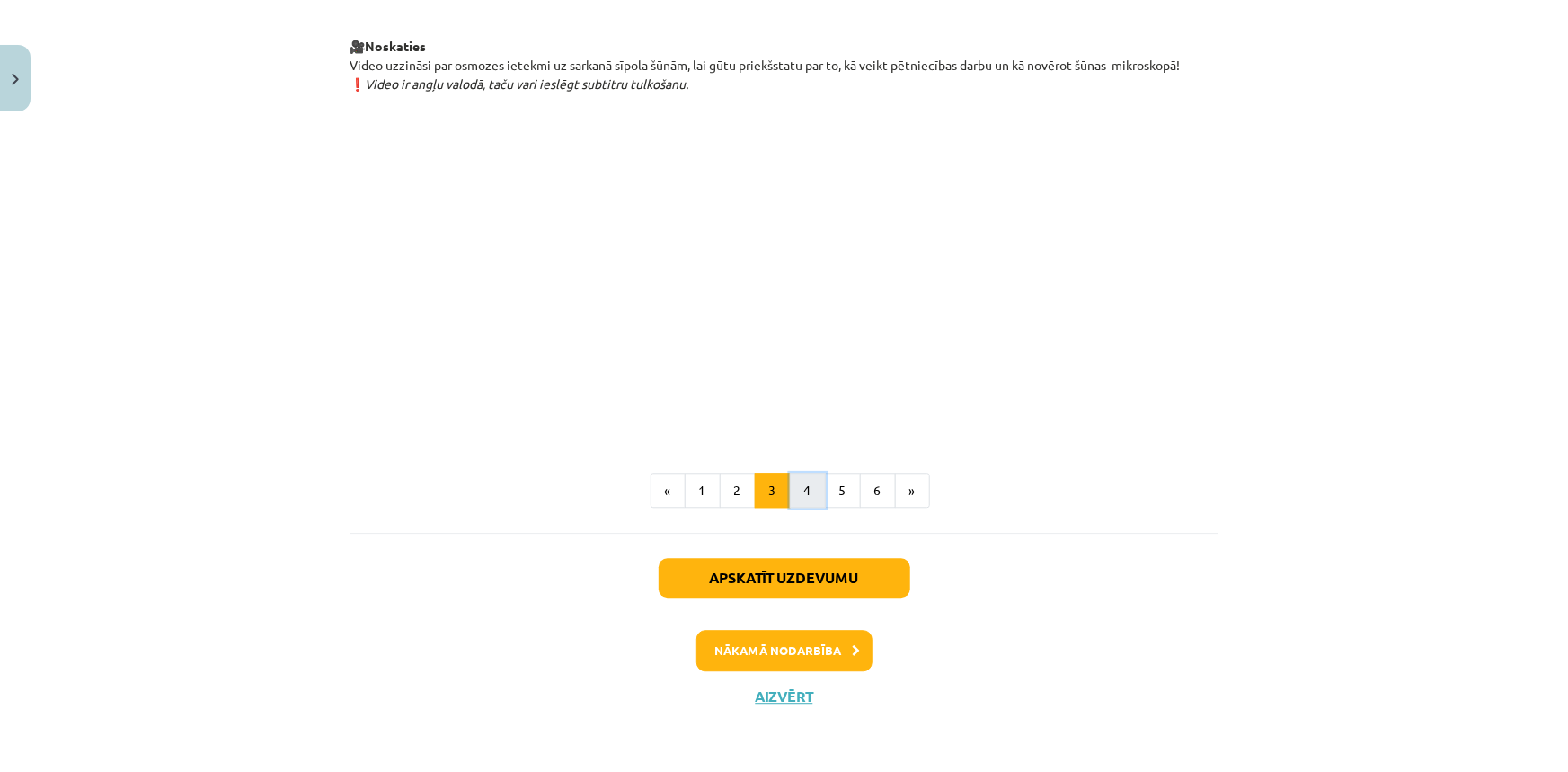
click at [795, 494] on button "4" at bounding box center [808, 490] width 36 height 36
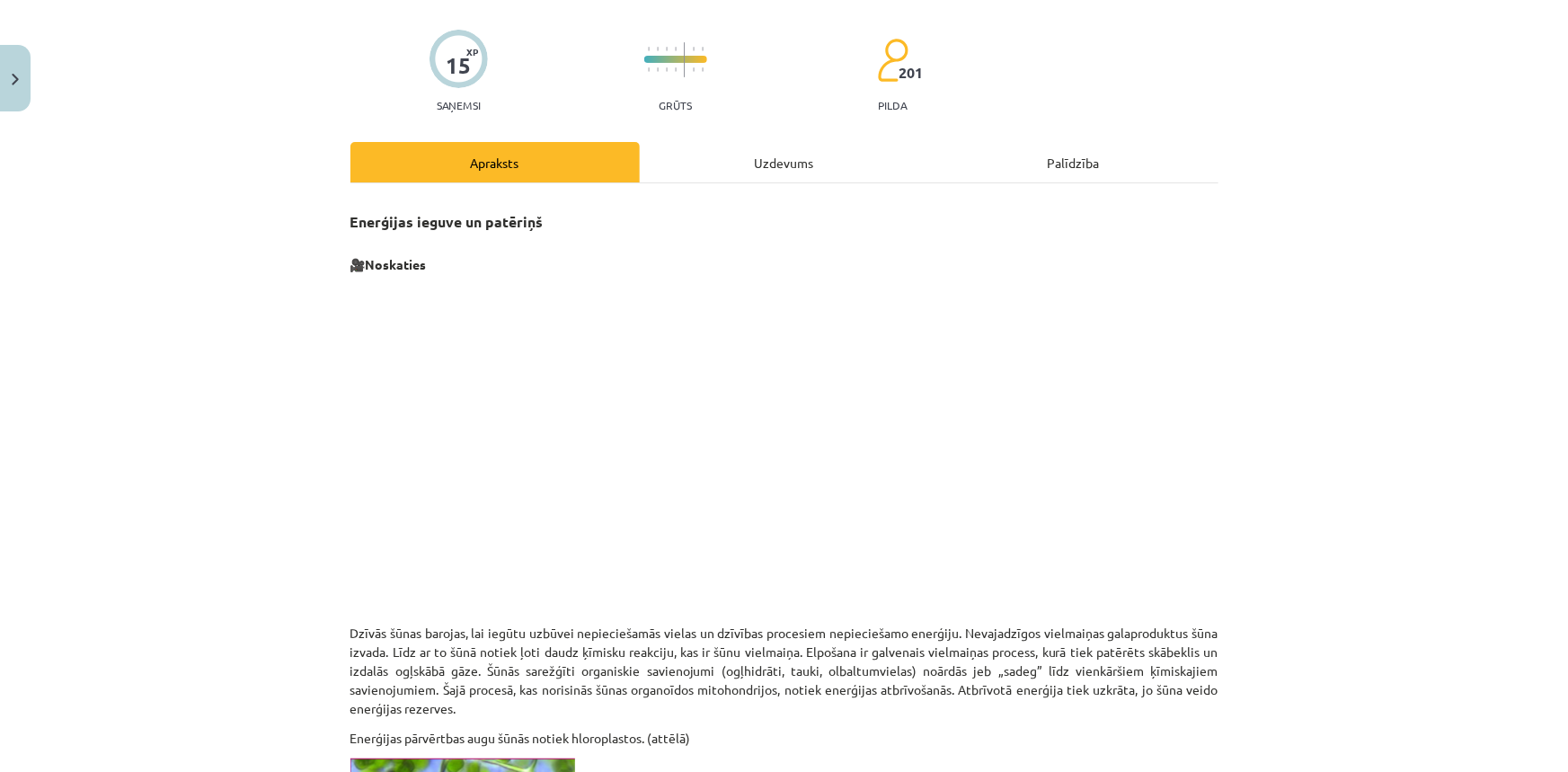
scroll to position [0, 0]
